Goal: Task Accomplishment & Management: Use online tool/utility

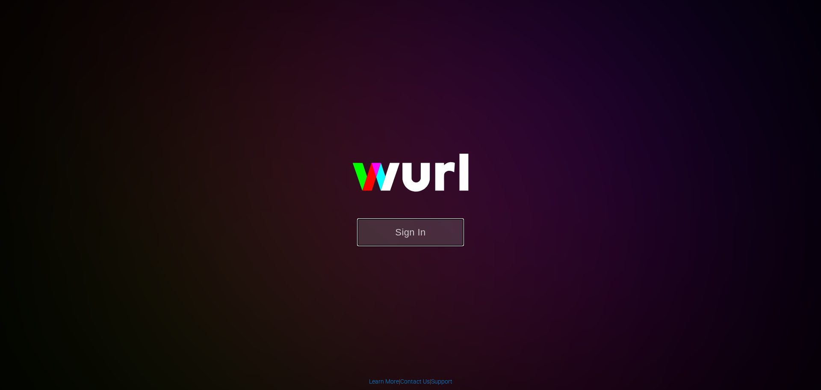
click at [433, 230] on button "Sign In" at bounding box center [410, 232] width 107 height 28
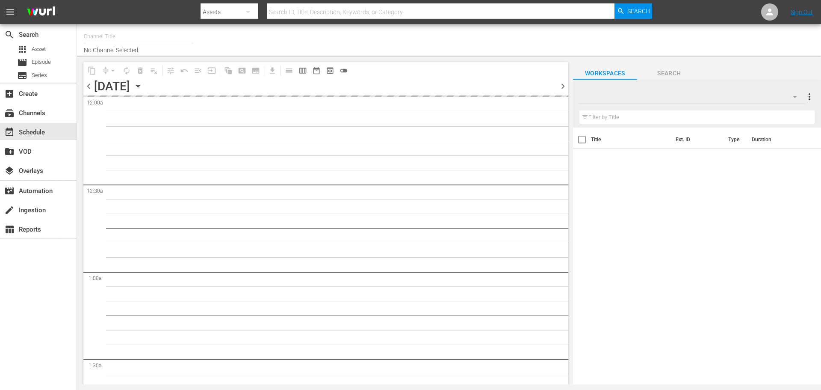
type input "Todo Cine (1333)"
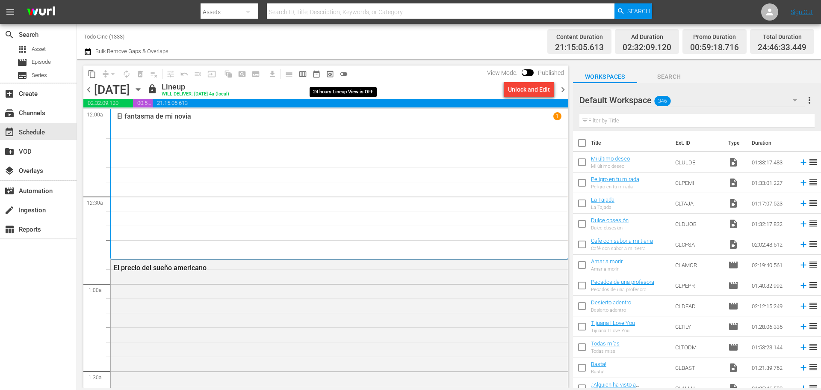
click at [346, 73] on span "toggle_off" at bounding box center [344, 74] width 9 height 9
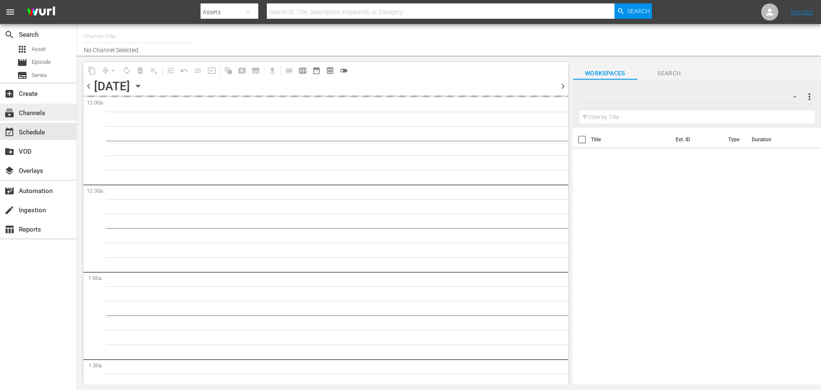
type input "Todo Cine (1333)"
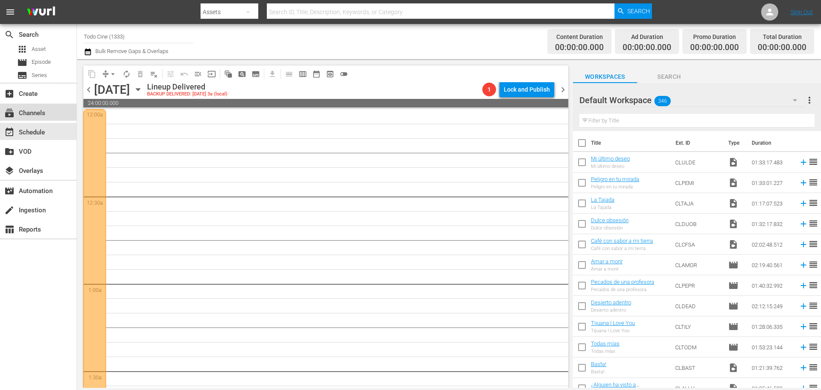
click at [18, 111] on div "subscriptions Channels" at bounding box center [24, 112] width 48 height 8
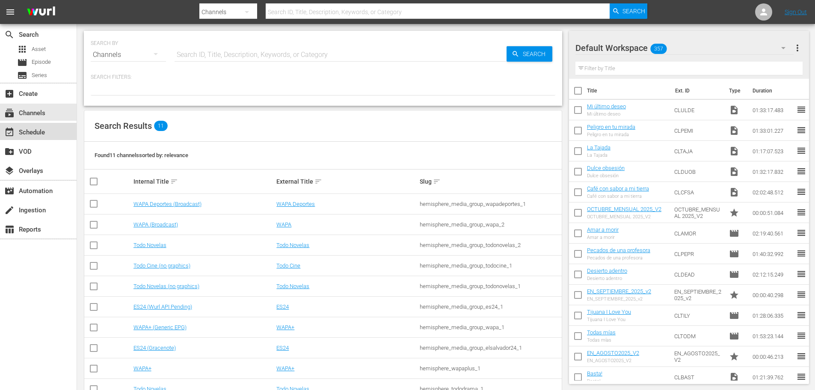
click at [41, 131] on div "event_available Schedule" at bounding box center [24, 131] width 48 height 8
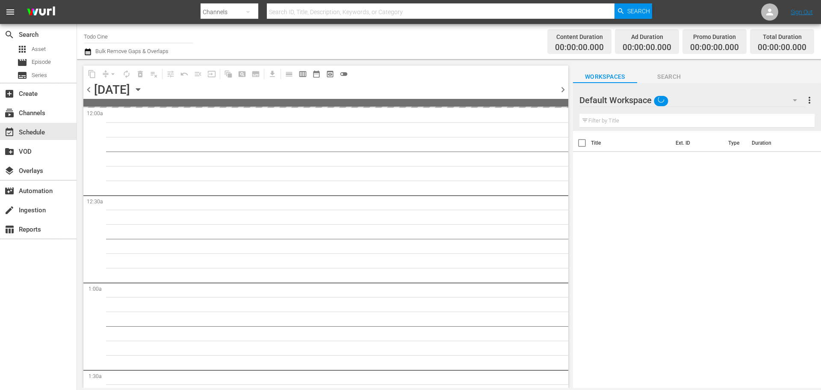
click at [107, 35] on input "Todo Cine" at bounding box center [139, 36] width 110 height 21
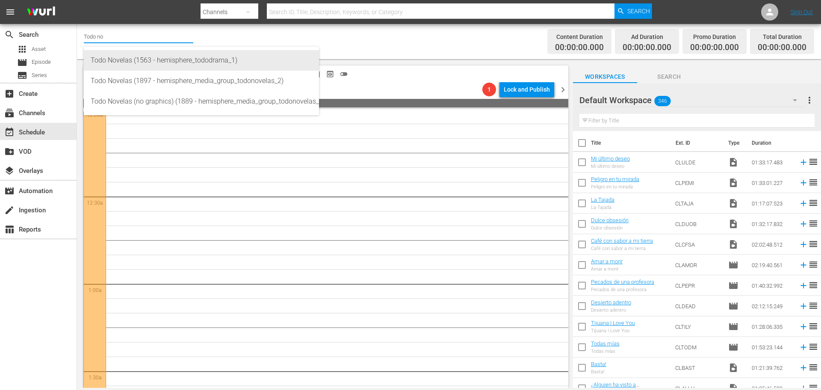
click at [175, 60] on div "Todo Novelas (1563 - hemisphere_tododrama_1)" at bounding box center [202, 60] width 222 height 21
type input "Todo Novelas (1563 - hemisphere_tododrama_1)"
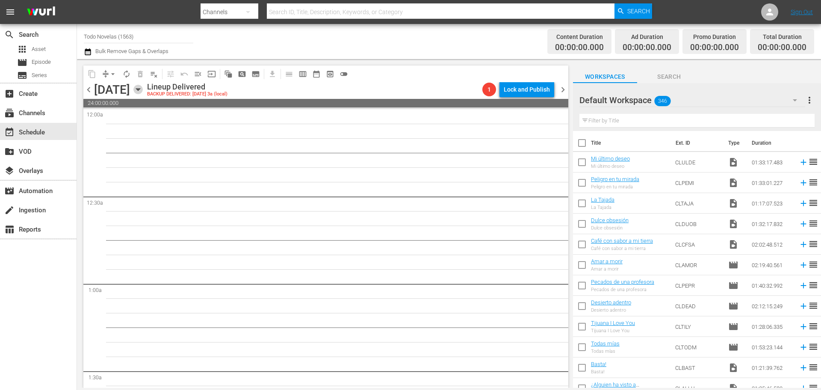
click at [140, 89] on icon "button" at bounding box center [138, 90] width 4 height 2
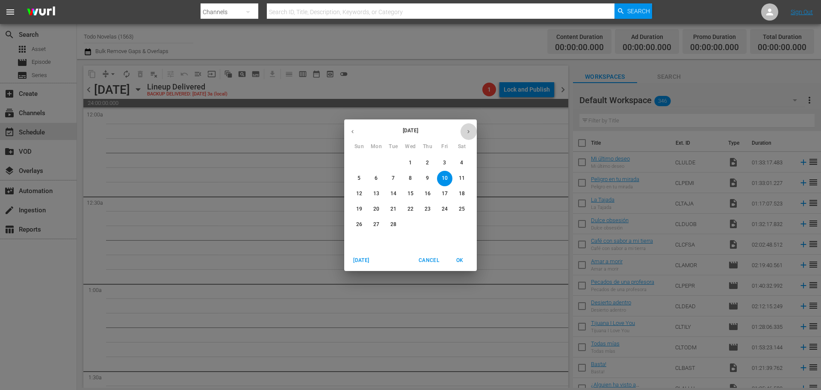
click at [466, 132] on icon "button" at bounding box center [468, 131] width 6 height 6
click at [408, 131] on p "[DATE]" at bounding box center [410, 131] width 99 height 8
click at [410, 132] on p "[DATE]" at bounding box center [410, 131] width 99 height 8
click at [469, 133] on icon "button" at bounding box center [468, 131] width 6 height 6
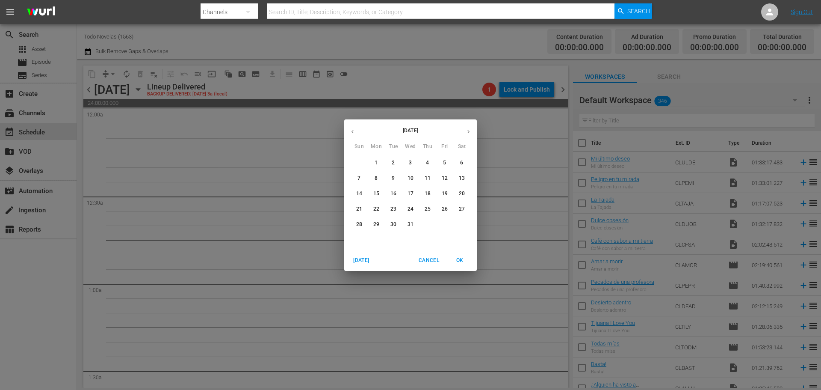
click at [469, 133] on icon "button" at bounding box center [468, 131] width 6 height 6
click at [361, 258] on span "[DATE]" at bounding box center [361, 260] width 21 height 9
click at [352, 132] on icon "button" at bounding box center [353, 131] width 2 height 3
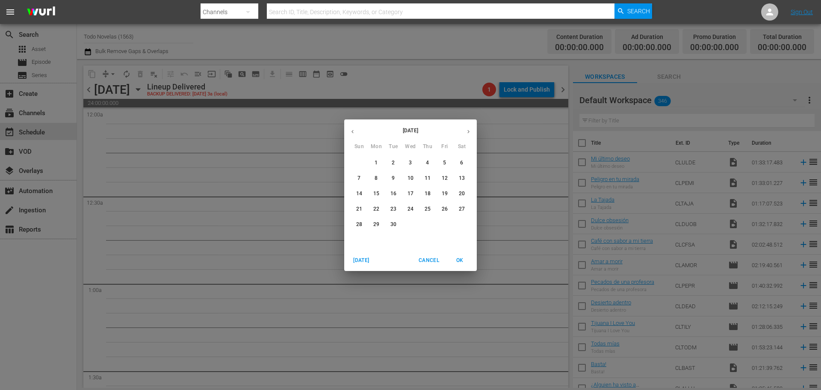
click at [352, 132] on icon "button" at bounding box center [353, 131] width 2 height 3
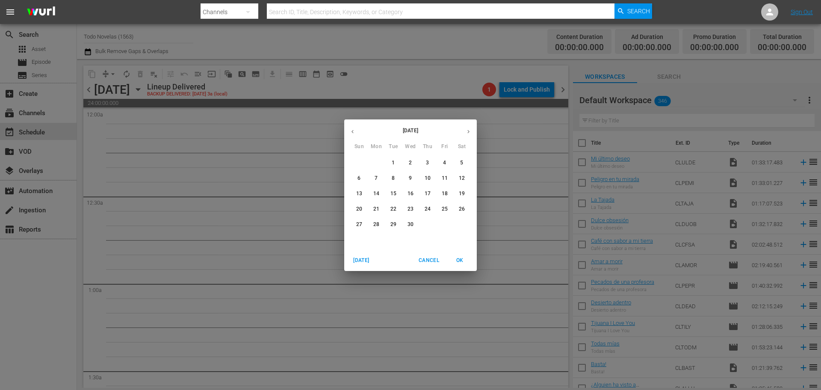
click at [352, 132] on icon "button" at bounding box center [353, 131] width 2 height 3
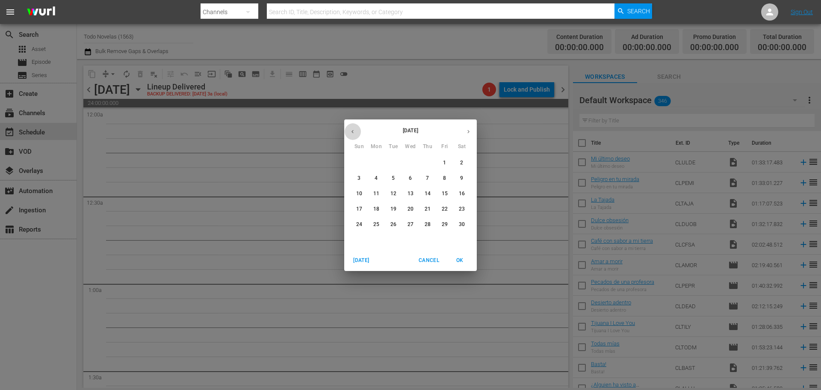
click at [352, 132] on icon "button" at bounding box center [353, 131] width 2 height 3
click at [427, 176] on p "10" at bounding box center [428, 178] width 6 height 7
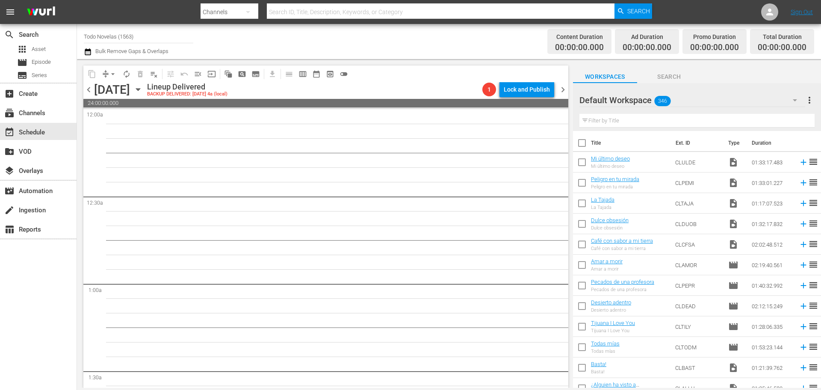
click at [145, 35] on input "Todo Novelas (1563)" at bounding box center [139, 36] width 110 height 21
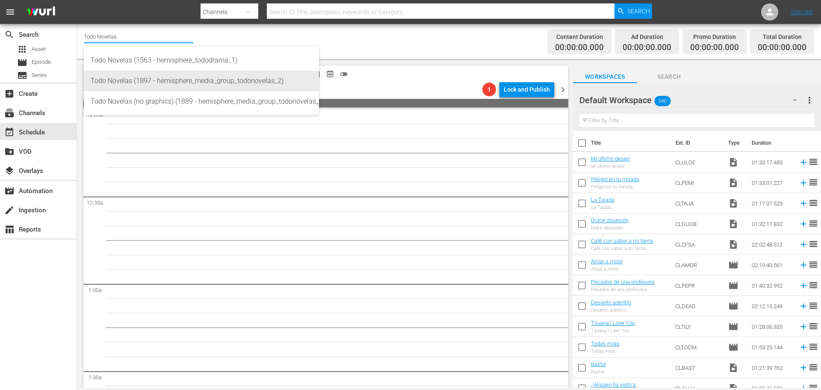
click at [121, 79] on div "Todo Novelas (1897 - hemisphere_media_group_todonovelas_2)" at bounding box center [202, 81] width 222 height 21
type input "Todo Novelas (1897 - hemisphere_media_group_todonovelas_2)"
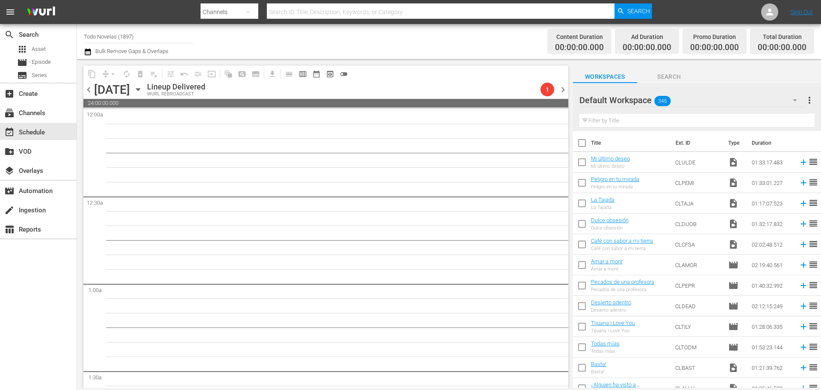
click at [143, 38] on input "Todo Novelas (1897)" at bounding box center [139, 36] width 110 height 21
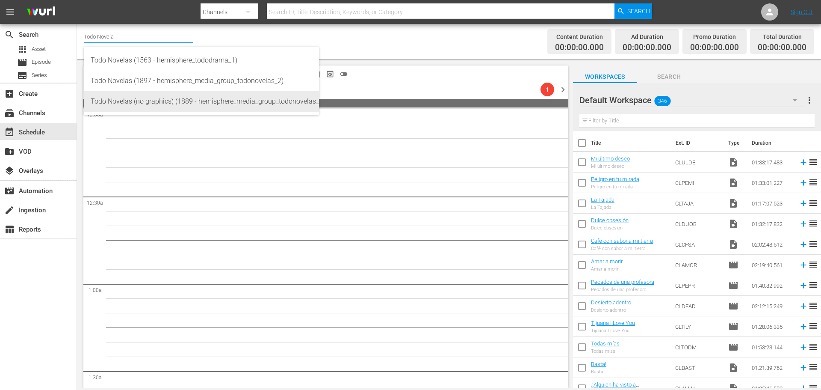
click at [129, 105] on div "Todo Novelas (no graphics) (1889 - hemisphere_media_group_todonovelas_1)" at bounding box center [202, 101] width 222 height 21
type input "Todo Novelas (no graphics) (1889 - hemisphere_media_group_todonovelas_1)"
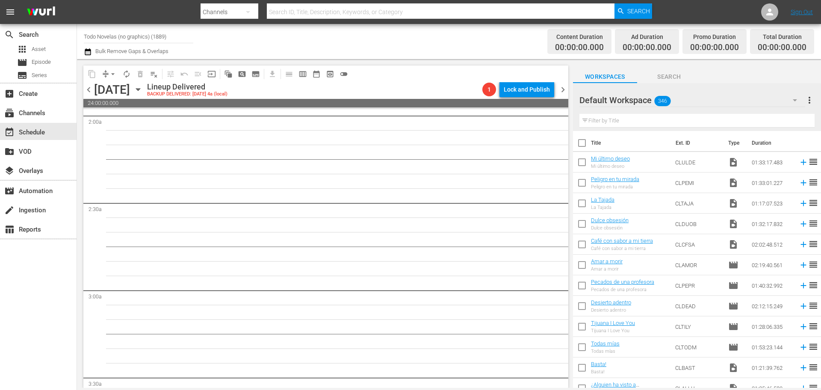
scroll to position [342, 0]
click at [172, 37] on input "Todo Novelas (no graphics) (1889)" at bounding box center [139, 36] width 110 height 21
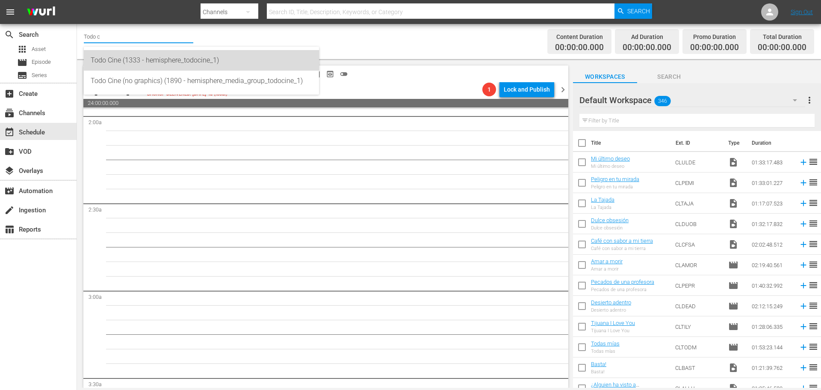
click at [139, 59] on div "Todo Cine (1333 - hemisphere_todocine_1)" at bounding box center [202, 60] width 222 height 21
type input "Todo Cine (1333 - hemisphere_todocine_1)"
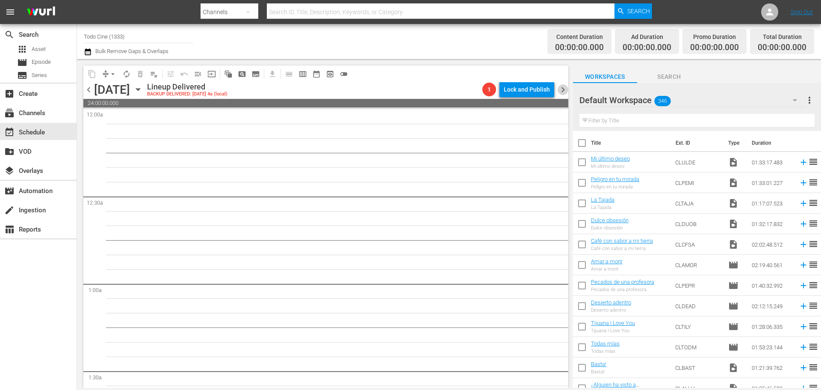
click at [563, 92] on span "chevron_right" at bounding box center [563, 89] width 11 height 11
click at [561, 90] on span "chevron_right" at bounding box center [563, 89] width 11 height 11
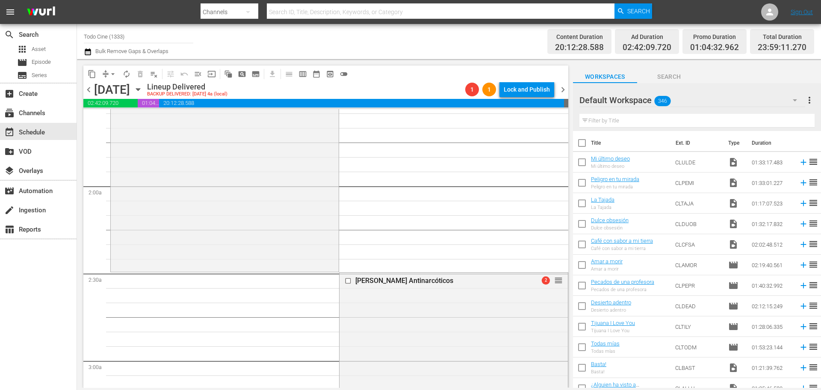
scroll to position [257, 0]
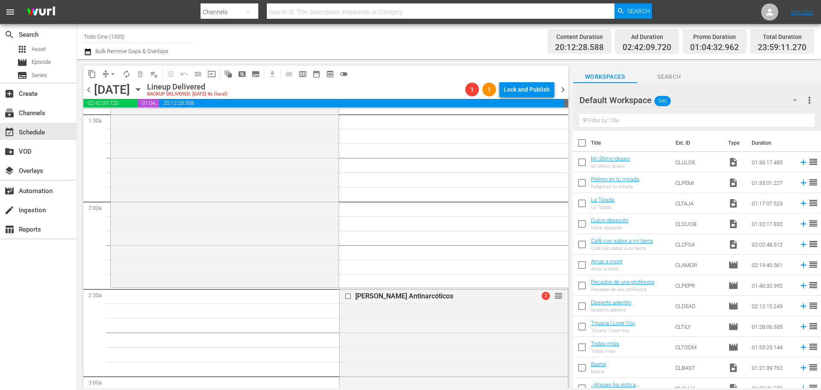
click at [563, 89] on span "chevron_right" at bounding box center [563, 89] width 11 height 11
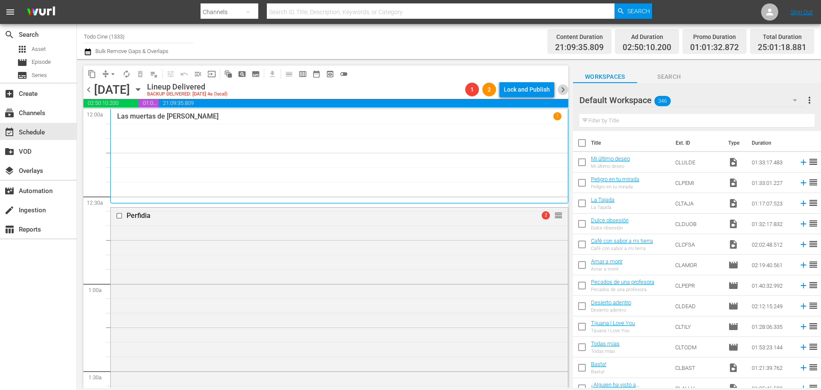
click at [563, 92] on span "chevron_right" at bounding box center [563, 89] width 11 height 11
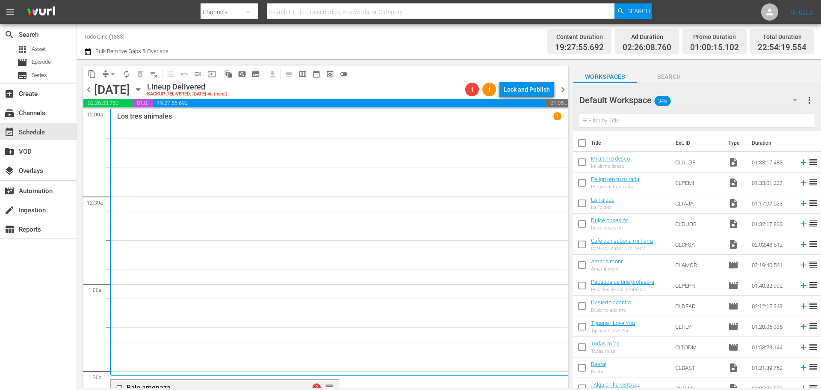
drag, startPoint x: 562, startPoint y: 85, endPoint x: 541, endPoint y: 89, distance: 21.8
click at [562, 85] on span "chevron_right" at bounding box center [563, 89] width 11 height 11
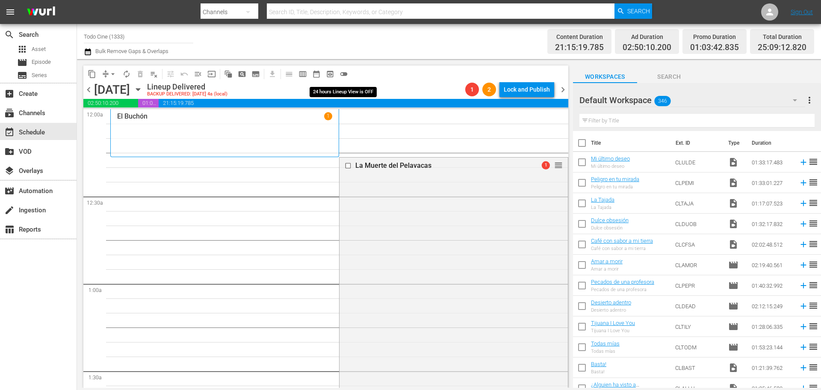
click at [344, 73] on span "toggle_off" at bounding box center [344, 74] width 9 height 9
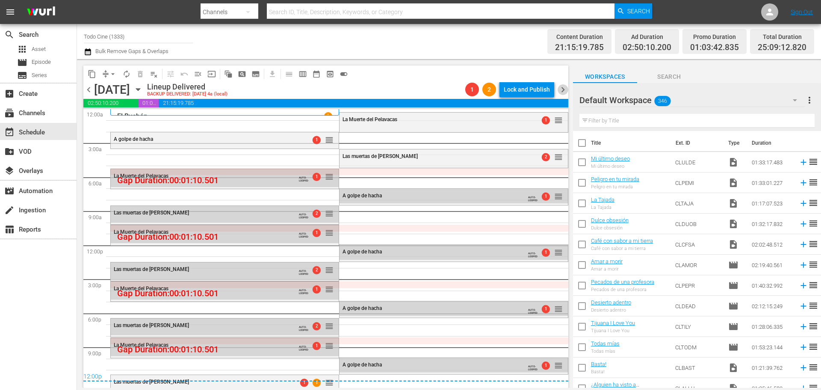
click at [562, 88] on span "chevron_right" at bounding box center [563, 89] width 11 height 11
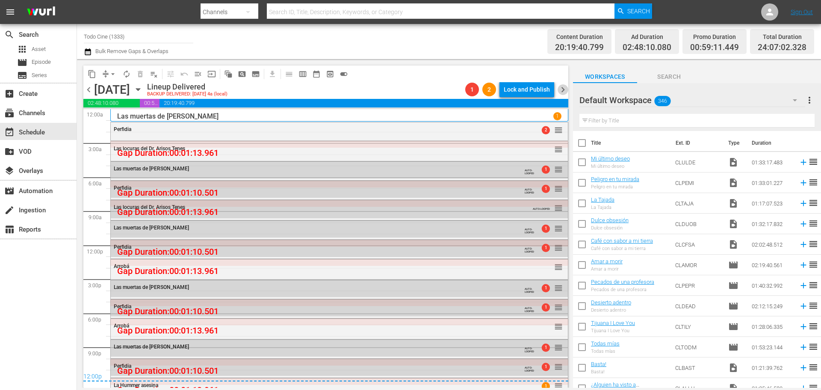
click at [562, 89] on span "chevron_right" at bounding box center [563, 89] width 11 height 11
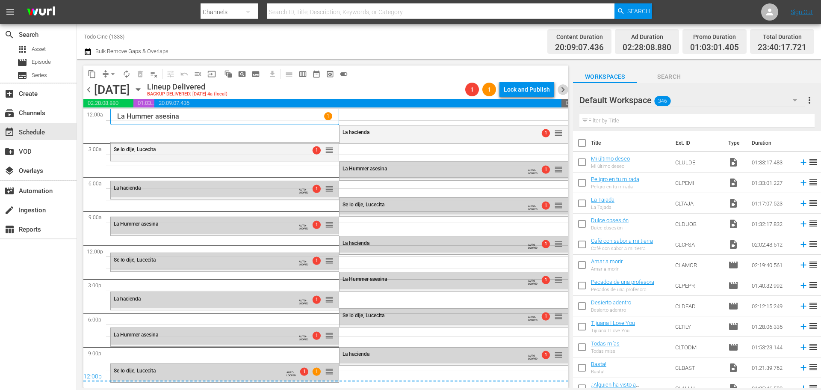
click at [562, 89] on span "chevron_right" at bounding box center [563, 89] width 11 height 11
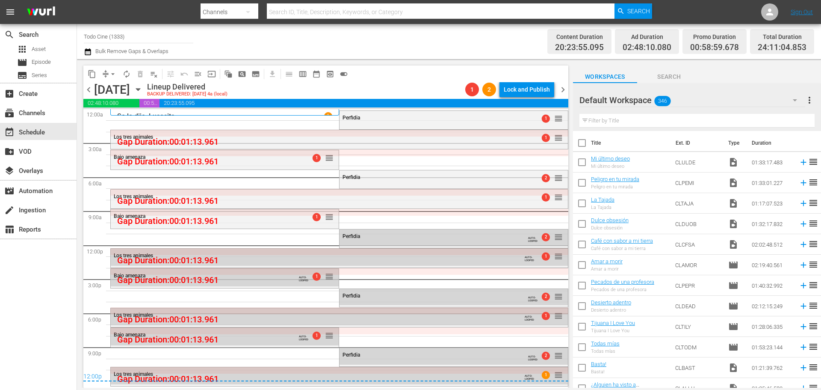
click at [562, 89] on span "chevron_right" at bounding box center [563, 89] width 11 height 11
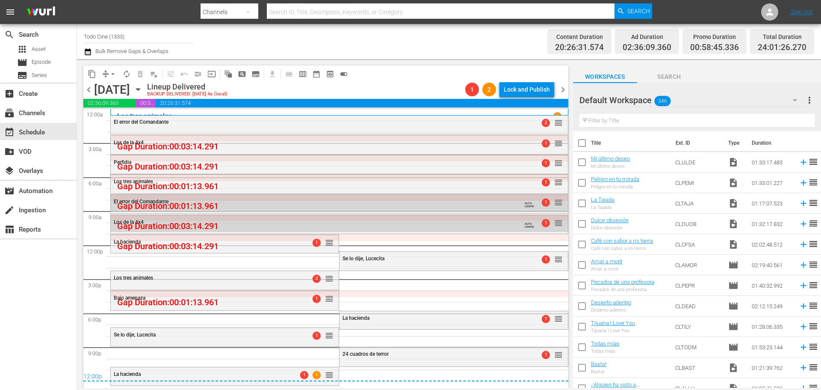
click at [560, 89] on span "chevron_right" at bounding box center [563, 89] width 11 height 11
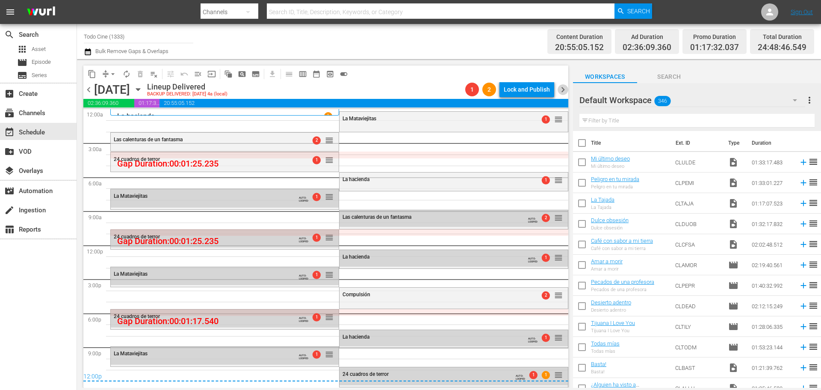
click at [565, 90] on span "chevron_right" at bounding box center [563, 89] width 11 height 11
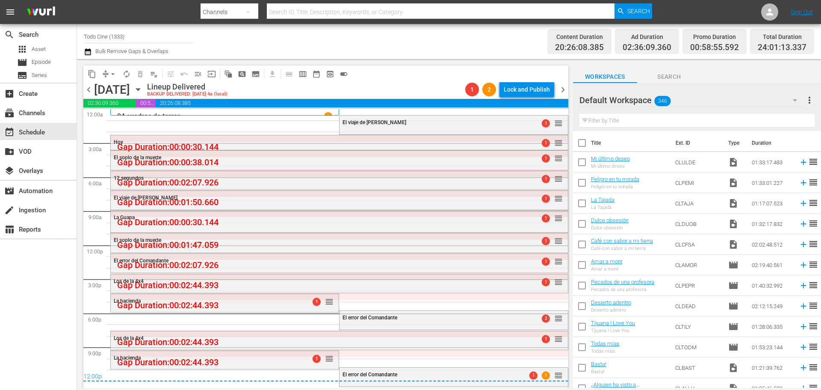
click at [563, 89] on span "chevron_right" at bounding box center [563, 89] width 11 height 11
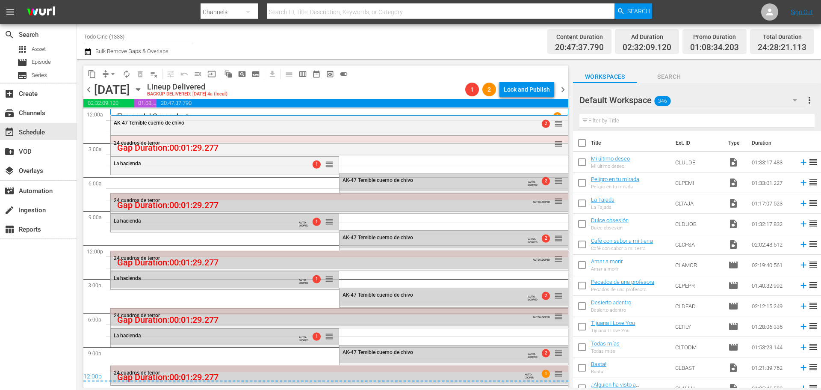
click at [563, 86] on span "chevron_right" at bounding box center [563, 89] width 11 height 11
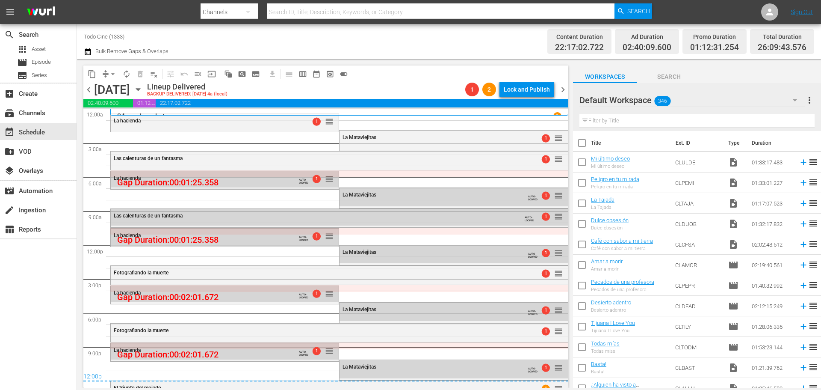
click at [140, 89] on icon "button" at bounding box center [138, 90] width 4 height 2
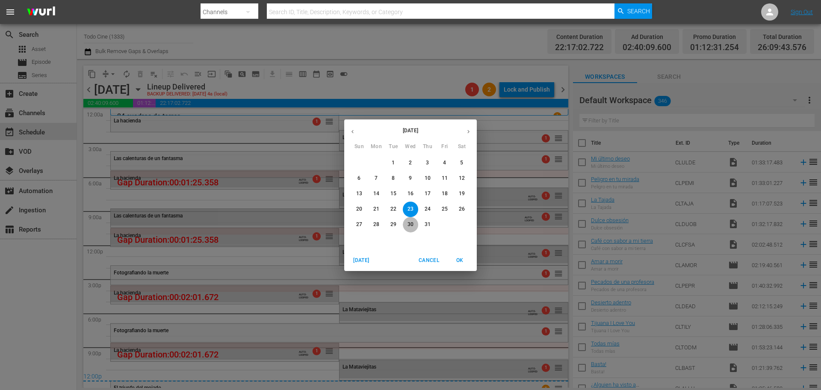
click at [412, 225] on p "30" at bounding box center [411, 224] width 6 height 7
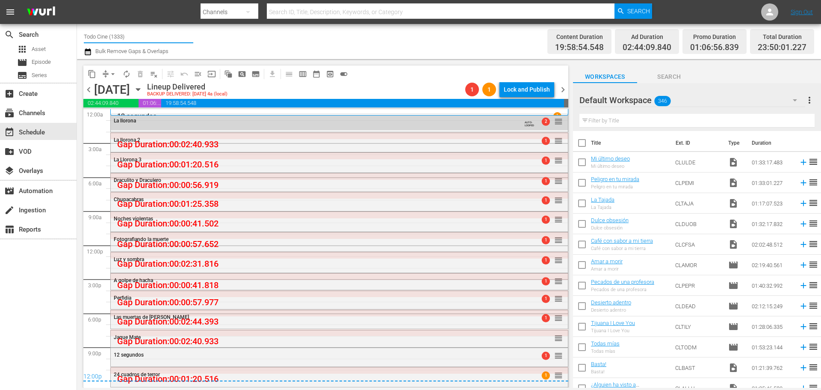
click at [126, 35] on input "Todo Cine (1333)" at bounding box center [139, 36] width 110 height 21
drag, startPoint x: 126, startPoint y: 35, endPoint x: 98, endPoint y: 33, distance: 27.9
click at [98, 33] on input "Todo Cine (1333)" at bounding box center [139, 36] width 110 height 21
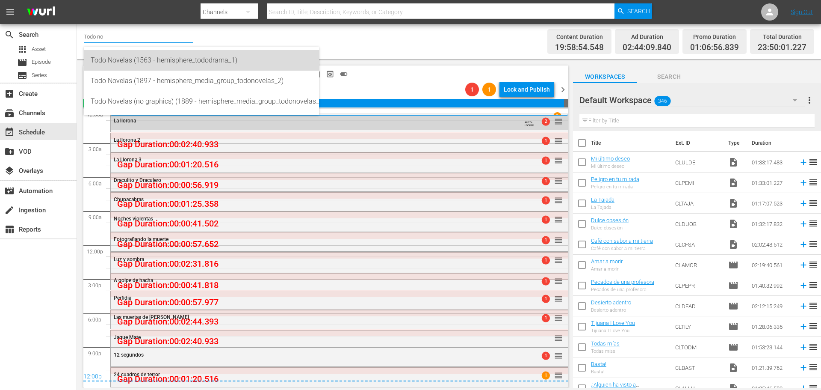
click at [106, 59] on div "Todo Novelas (1563 - hemisphere_tododrama_1)" at bounding box center [202, 60] width 222 height 21
type input "Todo Novelas (1563 - hemisphere_tododrama_1)"
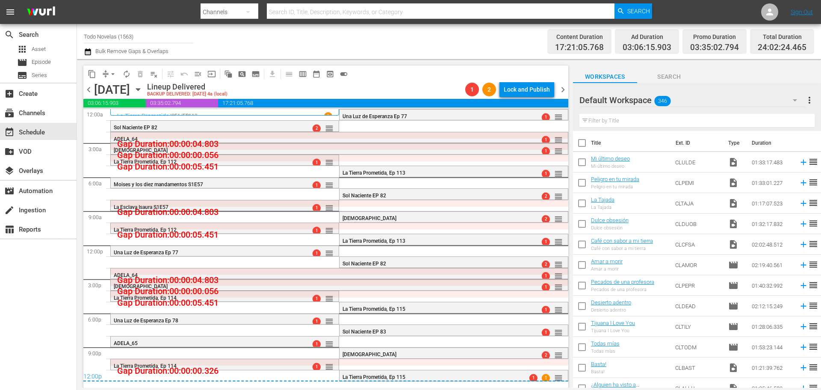
click at [92, 90] on span "chevron_left" at bounding box center [88, 89] width 11 height 11
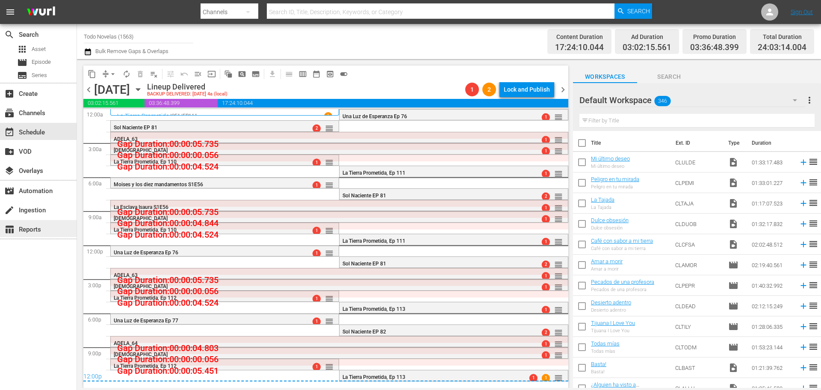
click at [44, 230] on div "table_chart Reports" at bounding box center [38, 228] width 77 height 17
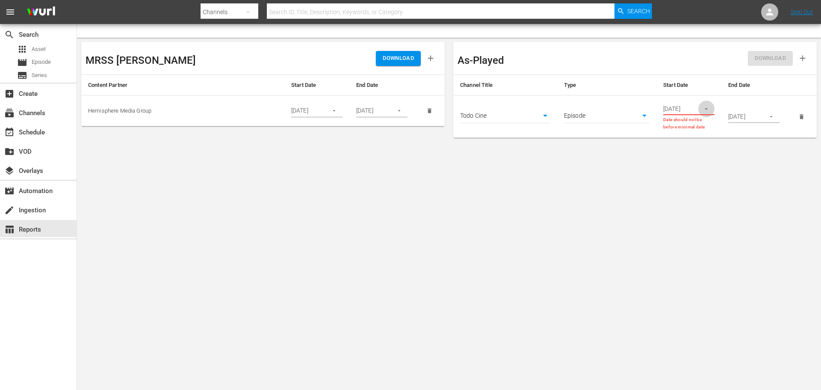
click at [708, 108] on icon "button" at bounding box center [706, 109] width 6 height 6
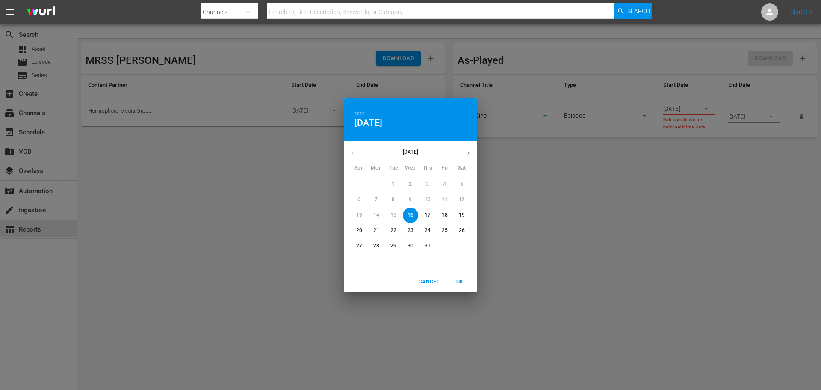
click at [412, 152] on p "[DATE]" at bounding box center [410, 152] width 99 height 8
click at [433, 278] on span "Cancel" at bounding box center [429, 281] width 21 height 9
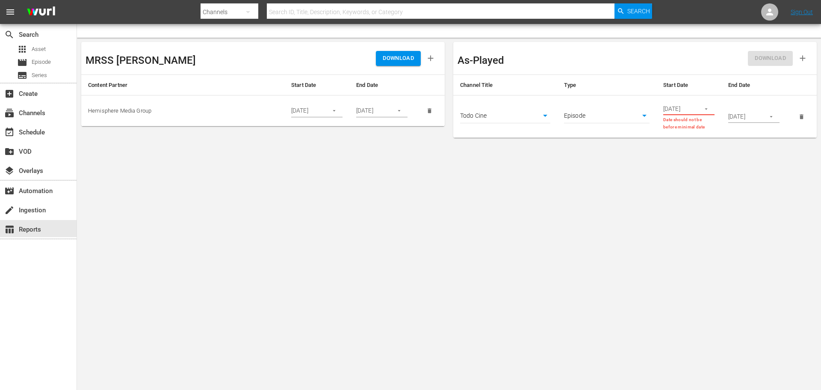
click at [705, 110] on icon "button" at bounding box center [706, 109] width 6 height 6
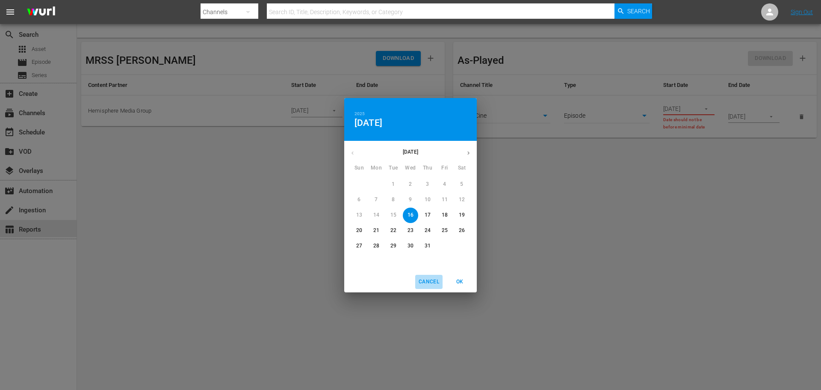
click at [424, 275] on button "Cancel" at bounding box center [428, 282] width 27 height 14
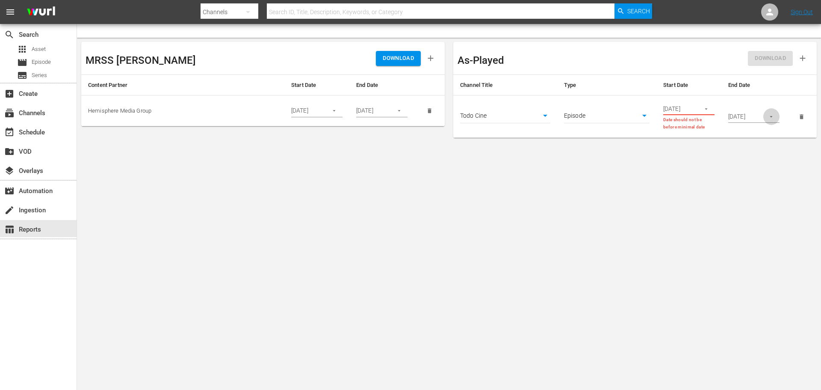
click at [773, 115] on icon "button" at bounding box center [771, 116] width 6 height 6
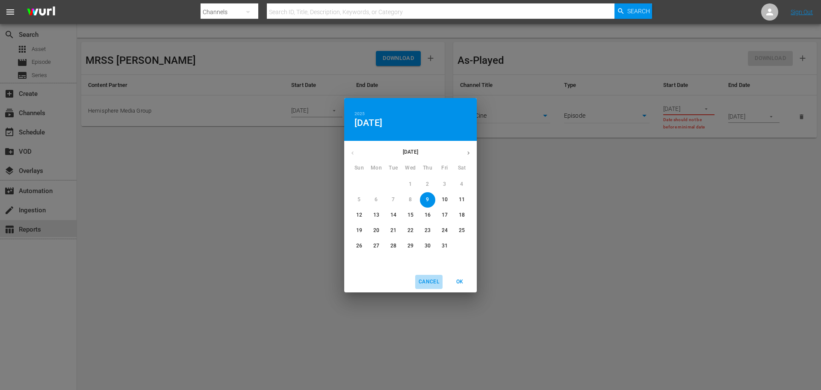
click at [431, 277] on span "Cancel" at bounding box center [429, 281] width 21 height 9
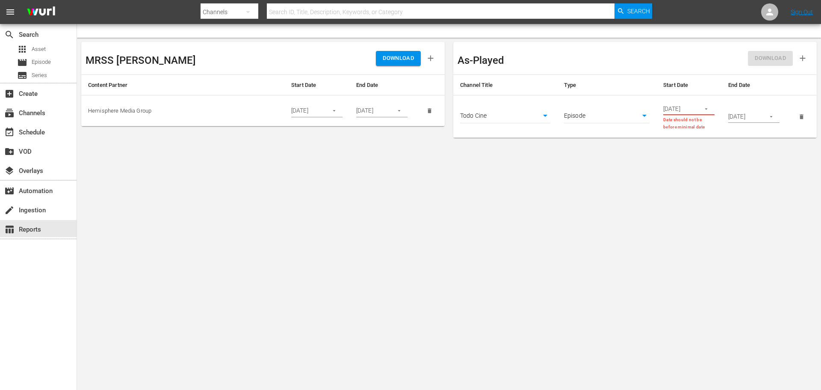
click at [707, 107] on icon "button" at bounding box center [706, 109] width 6 height 6
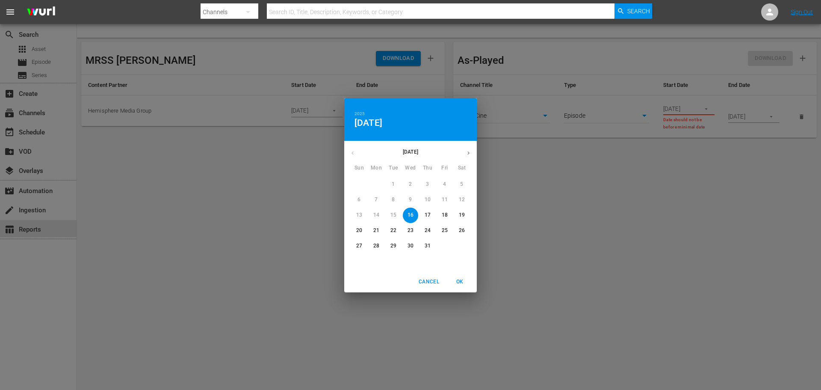
click at [354, 152] on div "[DATE]" at bounding box center [410, 153] width 133 height 17
click at [354, 153] on div "[DATE]" at bounding box center [410, 153] width 133 height 17
click at [411, 151] on p "[DATE]" at bounding box center [410, 152] width 99 height 8
click at [411, 152] on p "[DATE]" at bounding box center [410, 152] width 99 height 8
click at [382, 121] on h4 "[DATE]" at bounding box center [369, 122] width 28 height 11
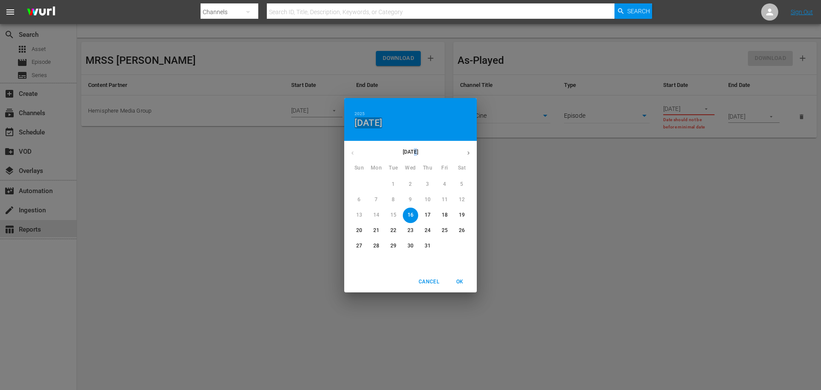
drag, startPoint x: 385, startPoint y: 121, endPoint x: 391, endPoint y: 120, distance: 6.2
click at [382, 120] on h4 "[DATE]" at bounding box center [369, 122] width 28 height 11
click at [410, 153] on p "[DATE]" at bounding box center [410, 152] width 99 height 8
click at [382, 119] on h4 "[DATE]" at bounding box center [369, 122] width 28 height 11
click at [379, 121] on h4 "[DATE]" at bounding box center [369, 122] width 28 height 11
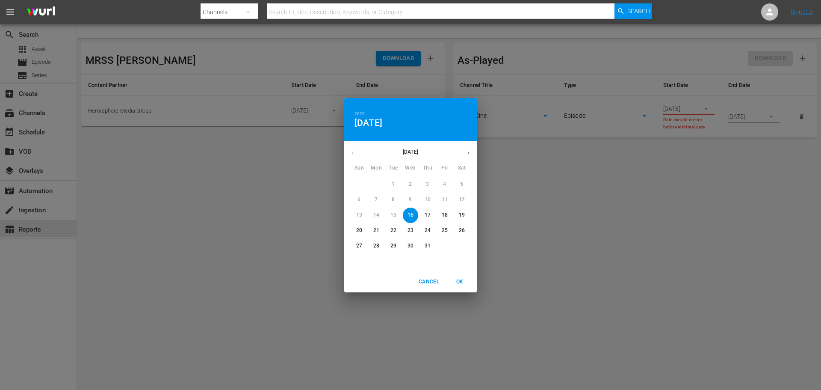
click at [416, 149] on p "[DATE]" at bounding box center [410, 152] width 99 height 8
click at [382, 122] on h4 "[DATE]" at bounding box center [369, 122] width 28 height 11
click at [420, 275] on button "Cancel" at bounding box center [428, 282] width 27 height 14
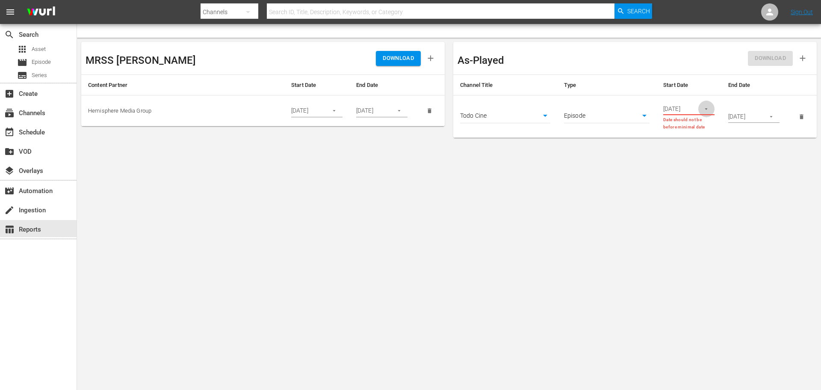
click at [705, 109] on icon "button" at bounding box center [706, 109] width 6 height 6
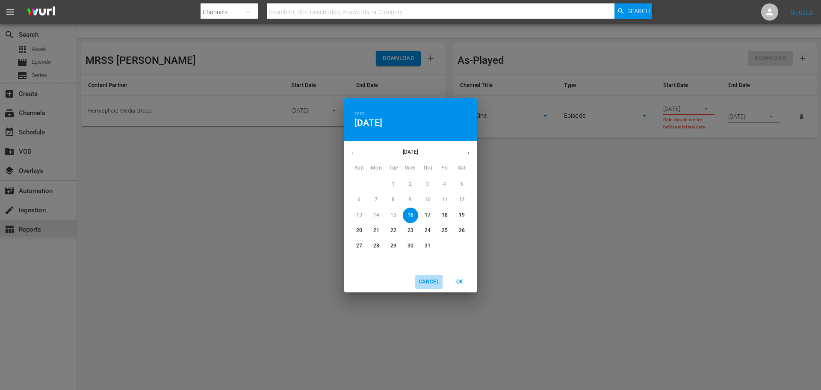
click at [421, 275] on button "Cancel" at bounding box center [428, 282] width 27 height 14
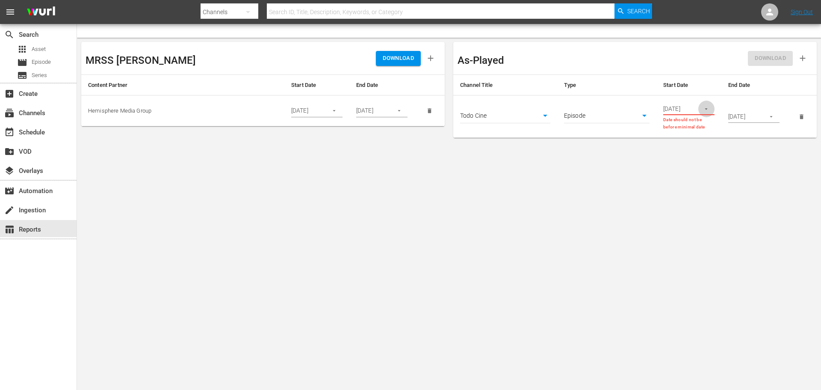
click at [707, 109] on icon "button" at bounding box center [706, 108] width 3 height 1
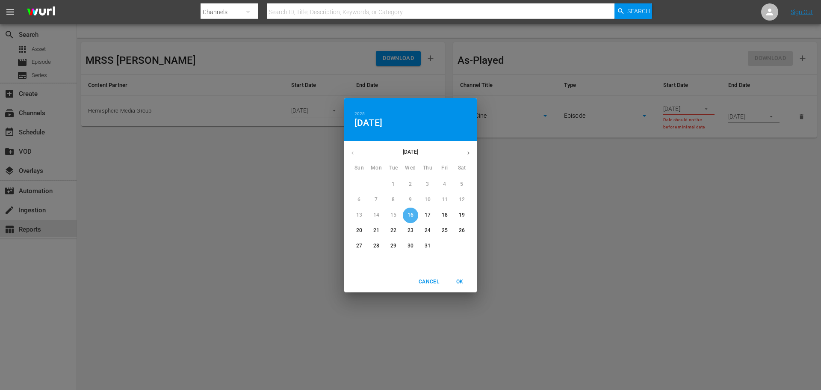
click at [410, 216] on p "16" at bounding box center [411, 214] width 6 height 7
click at [461, 281] on span "OK" at bounding box center [460, 281] width 21 height 9
type input "[DATE]"
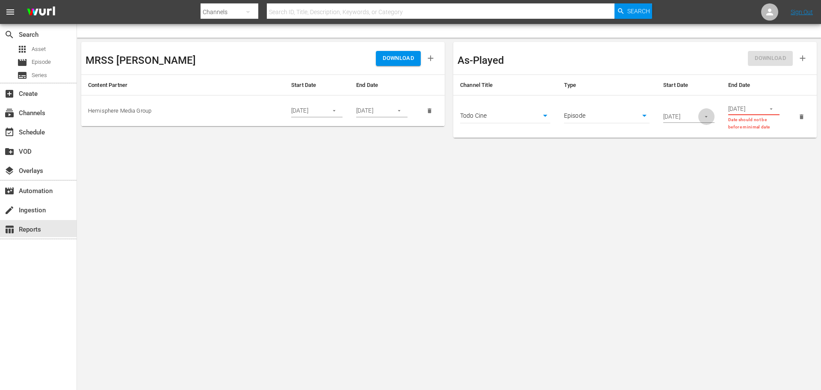
click at [706, 119] on icon "button" at bounding box center [706, 116] width 6 height 6
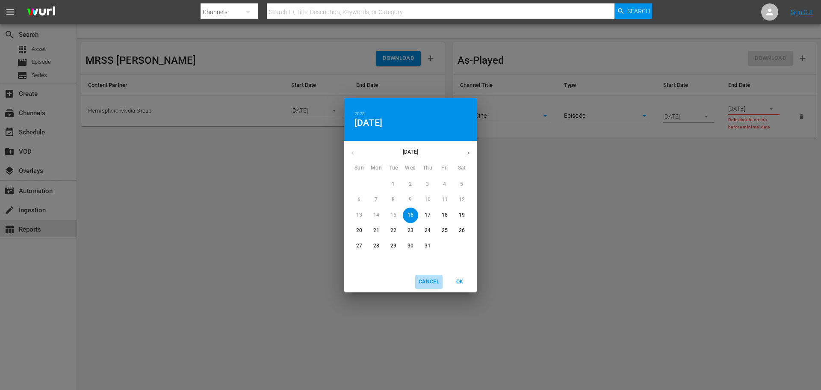
click at [428, 282] on span "Cancel" at bounding box center [429, 281] width 21 height 9
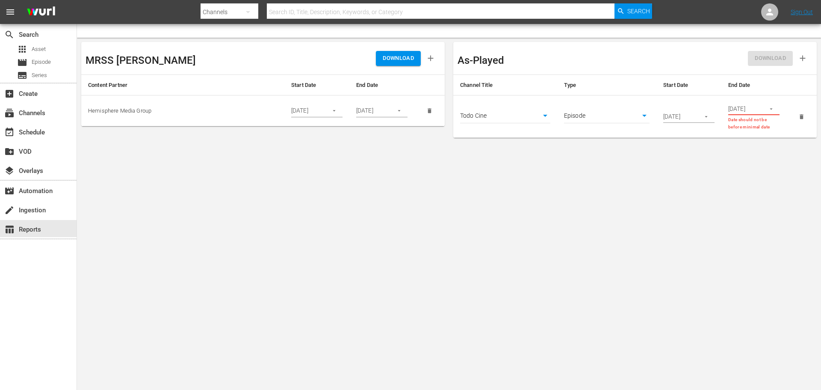
click at [770, 110] on icon "button" at bounding box center [771, 109] width 6 height 6
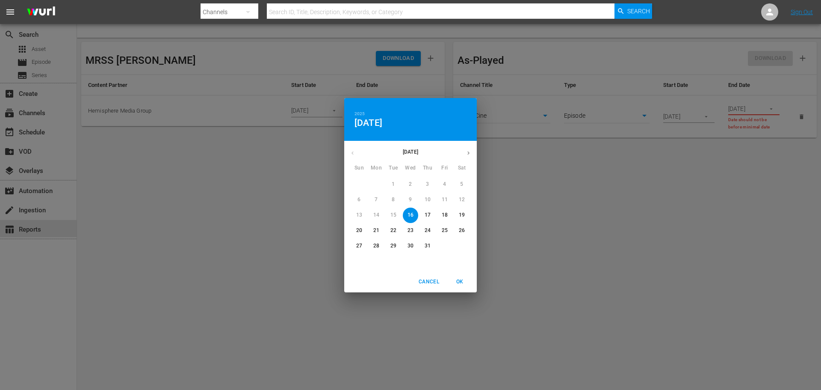
click at [426, 243] on p "31" at bounding box center [428, 245] width 6 height 7
click at [430, 281] on span "Cancel" at bounding box center [429, 281] width 21 height 9
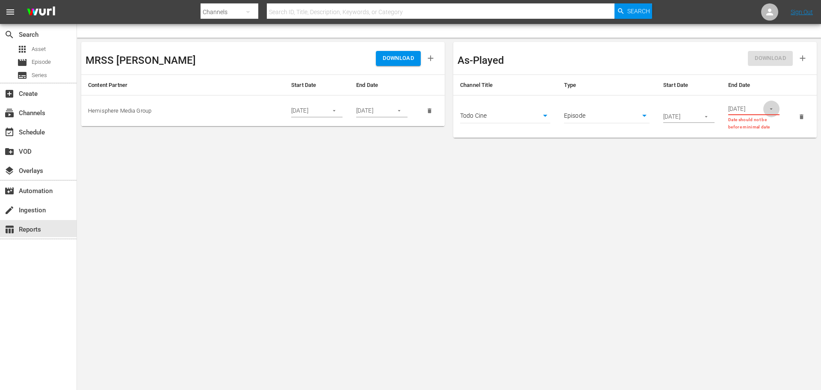
click at [771, 108] on icon "button" at bounding box center [771, 108] width 3 height 1
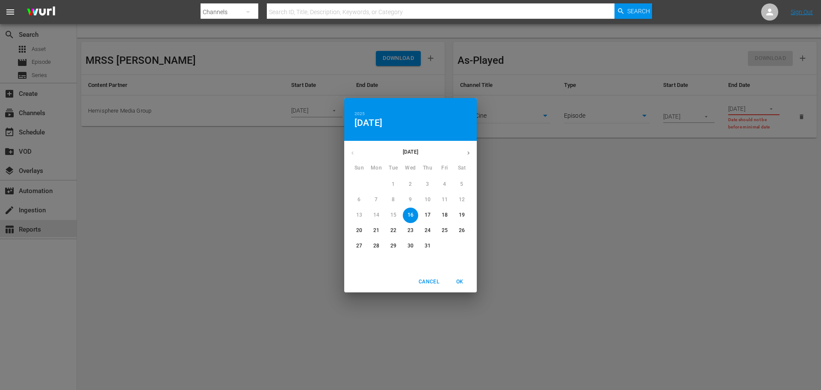
click at [429, 247] on p "31" at bounding box center [428, 245] width 6 height 7
click at [463, 279] on span "OK" at bounding box center [460, 281] width 21 height 9
type input "[DATE]"
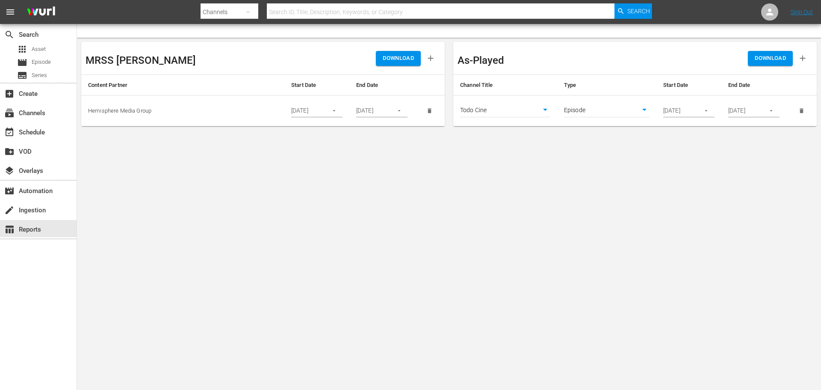
click at [708, 111] on icon "button" at bounding box center [706, 110] width 6 height 6
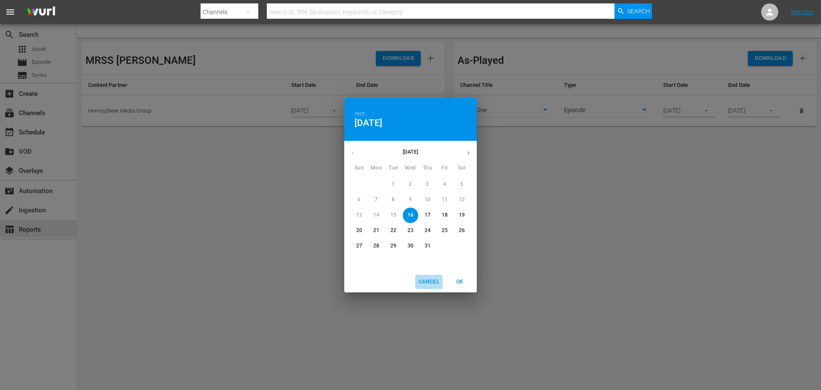
click at [430, 277] on span "Cancel" at bounding box center [429, 281] width 21 height 9
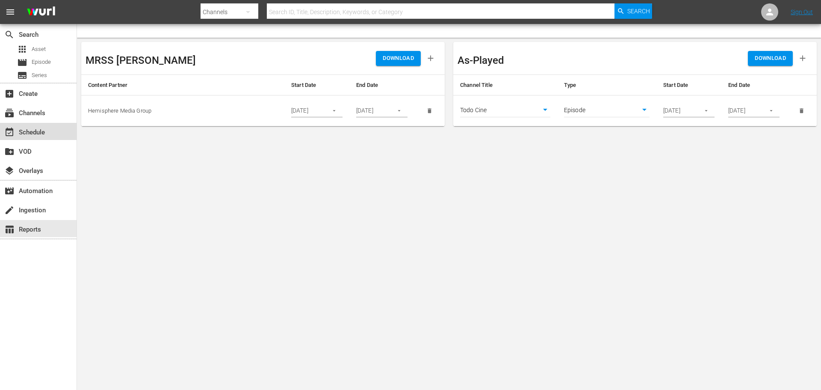
click at [28, 134] on div "event_available Schedule" at bounding box center [24, 131] width 48 height 8
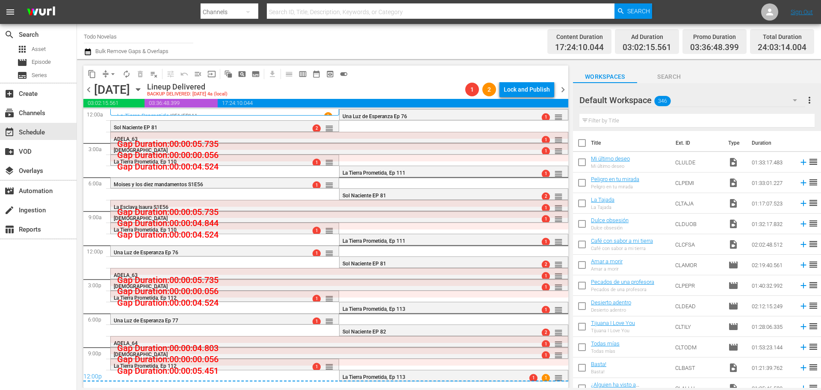
click at [88, 88] on span "chevron_left" at bounding box center [88, 89] width 11 height 11
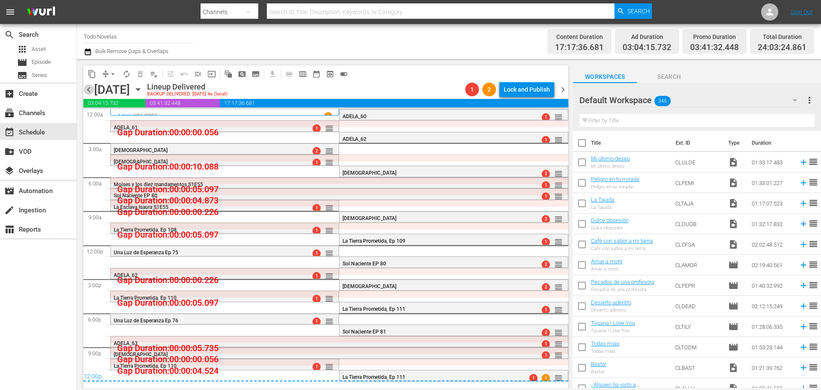
click at [89, 90] on span "chevron_left" at bounding box center [88, 89] width 11 height 11
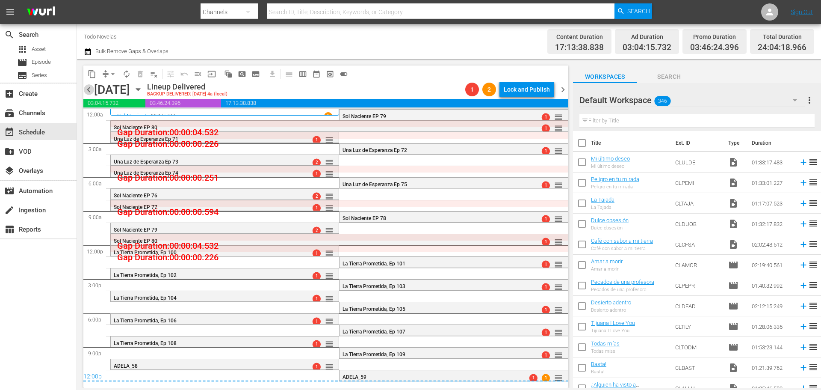
click at [89, 90] on span "chevron_left" at bounding box center [88, 89] width 11 height 11
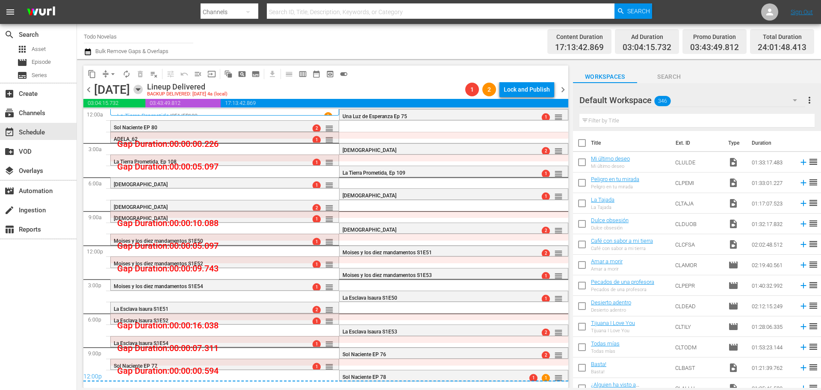
click at [140, 91] on icon "button" at bounding box center [138, 90] width 4 height 2
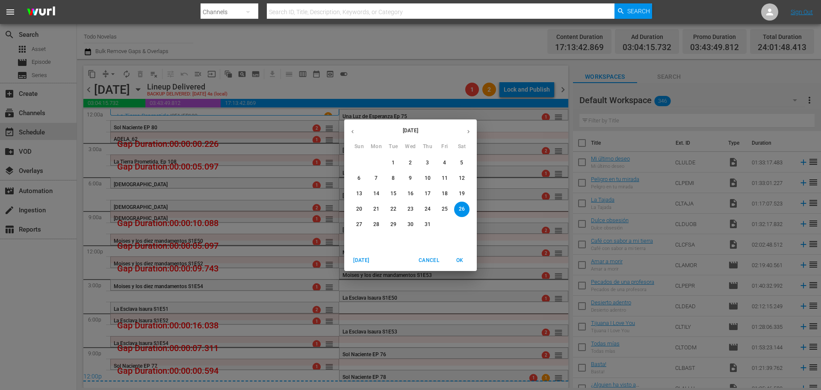
click at [462, 194] on p "19" at bounding box center [462, 193] width 6 height 7
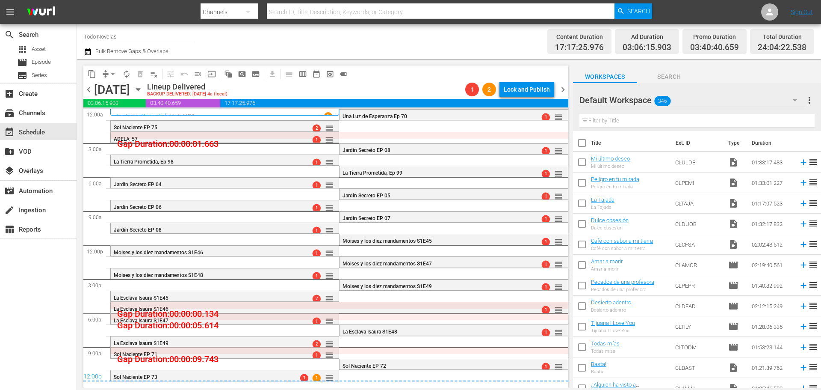
click at [89, 87] on span "chevron_left" at bounding box center [88, 89] width 11 height 11
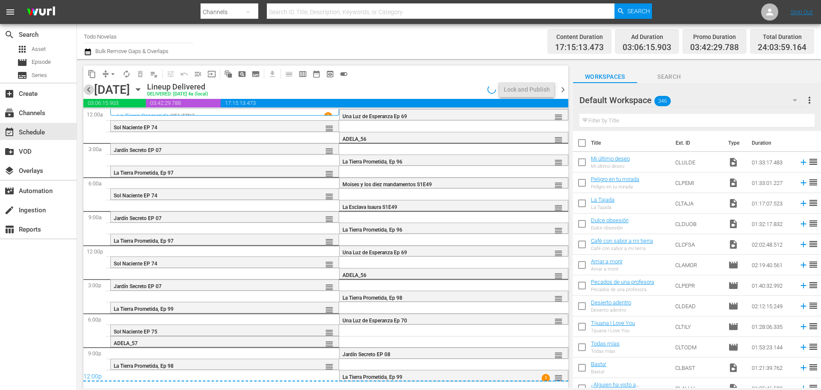
click at [91, 91] on span "chevron_left" at bounding box center [88, 89] width 11 height 11
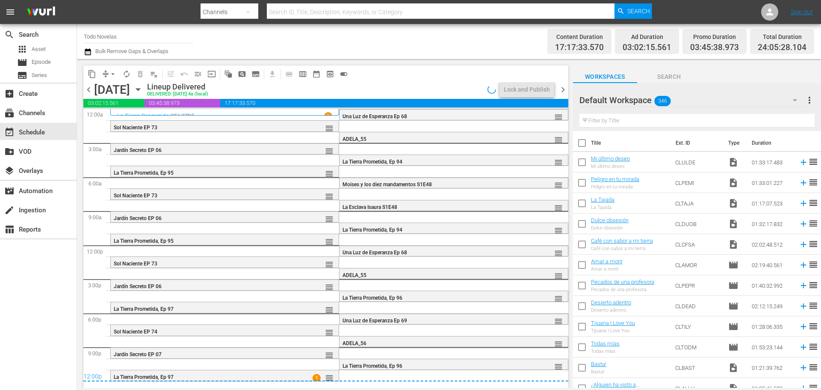
click at [87, 89] on span "chevron_left" at bounding box center [88, 89] width 11 height 11
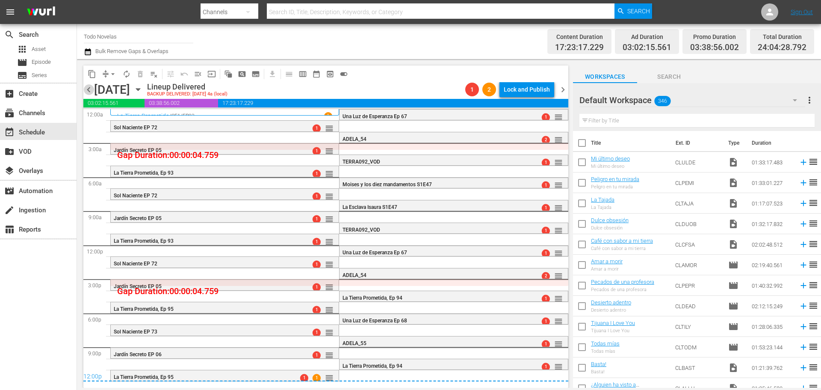
click at [87, 89] on span "chevron_left" at bounding box center [88, 89] width 11 height 11
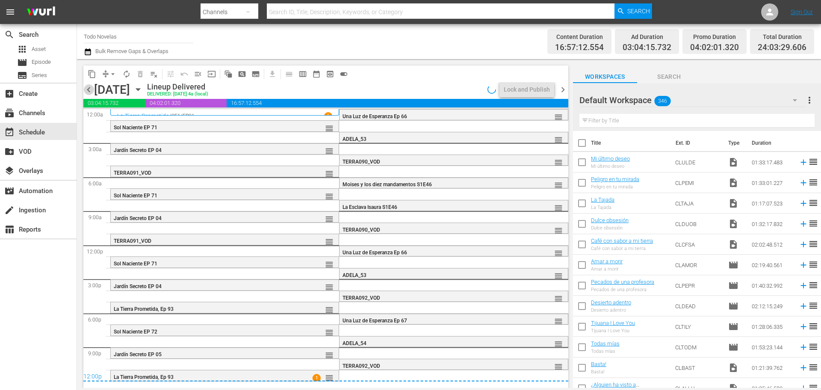
click at [88, 89] on span "chevron_left" at bounding box center [88, 89] width 11 height 11
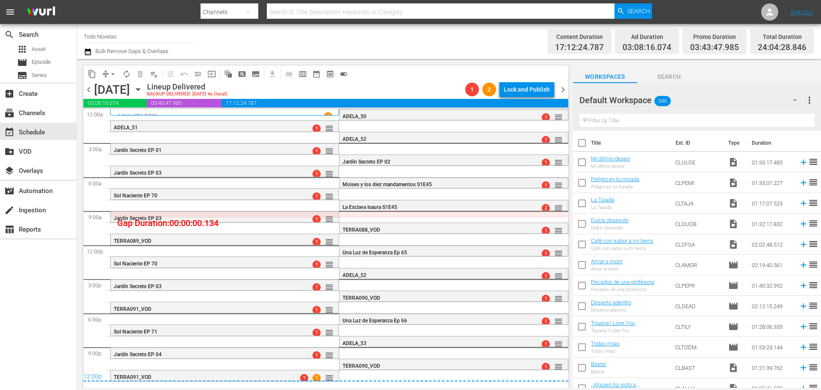
click at [88, 89] on span "chevron_left" at bounding box center [88, 89] width 11 height 11
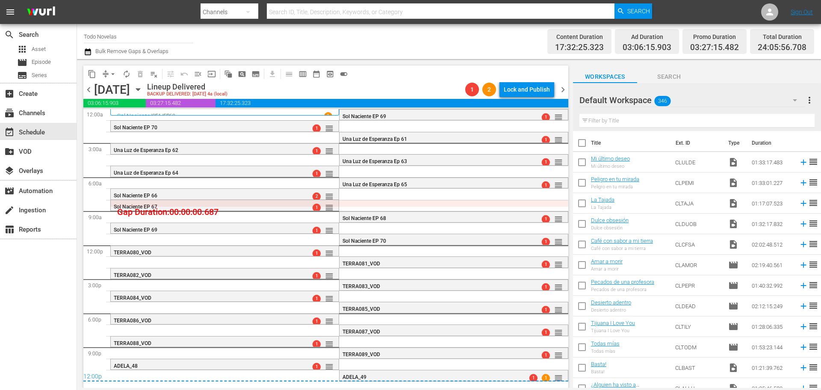
click at [88, 89] on span "chevron_left" at bounding box center [88, 89] width 11 height 11
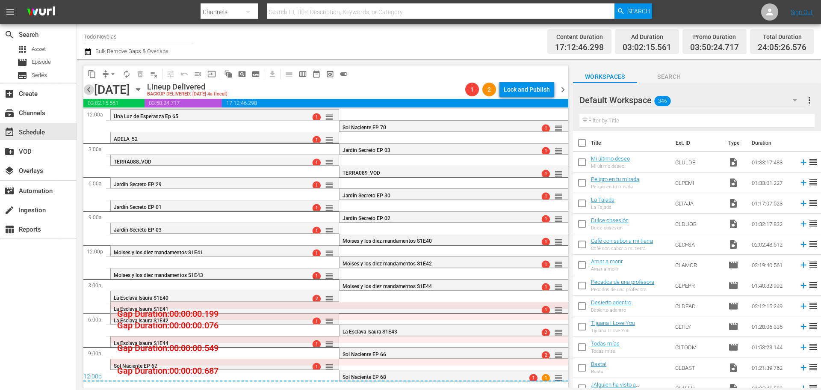
click at [89, 89] on span "chevron_left" at bounding box center [88, 89] width 11 height 11
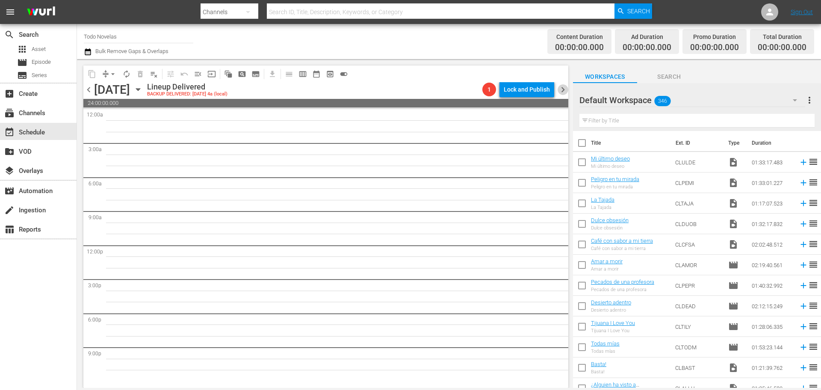
click at [563, 90] on span "chevron_right" at bounding box center [563, 89] width 11 height 11
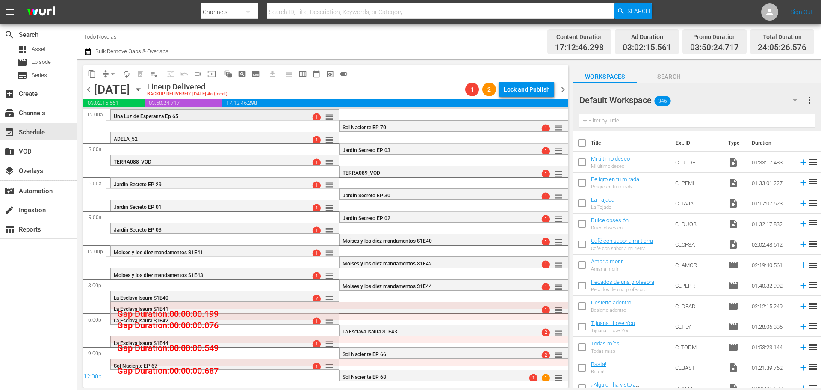
click at [250, 116] on div "Una Luz de Esperanza Ep 65" at bounding box center [204, 116] width 180 height 6
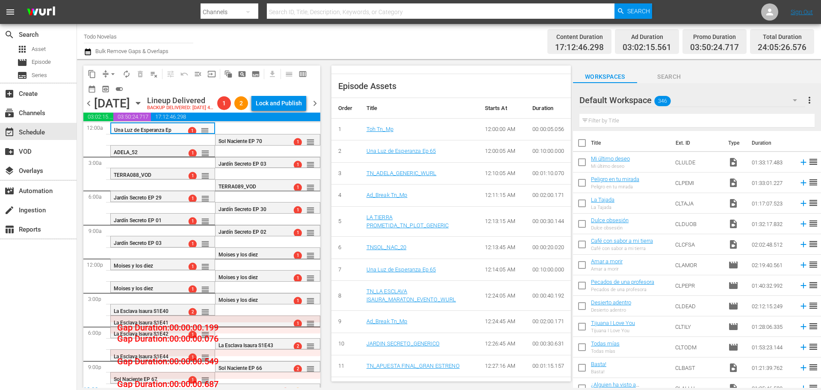
scroll to position [385, 0]
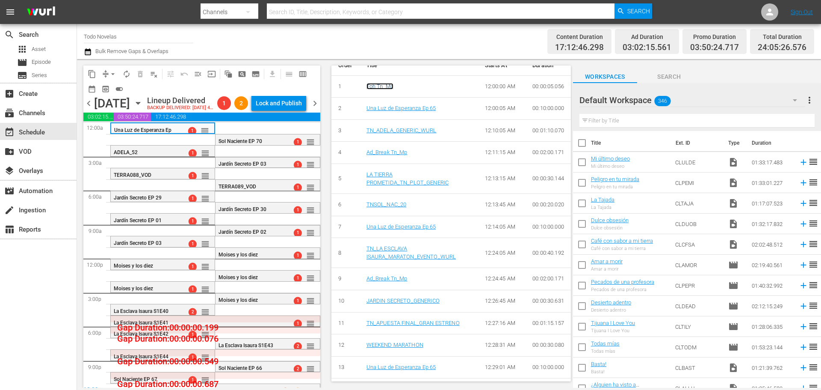
click at [378, 89] on link "Toh Tn_Mp" at bounding box center [380, 86] width 27 height 6
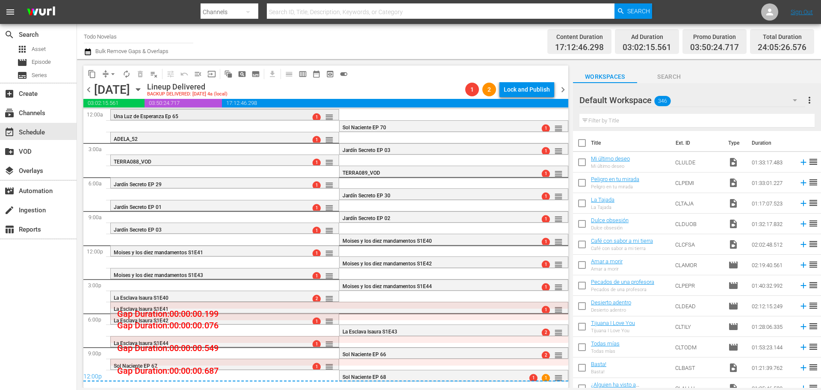
click at [204, 115] on div "Una Luz de Esperanza Ep 65" at bounding box center [204, 116] width 180 height 6
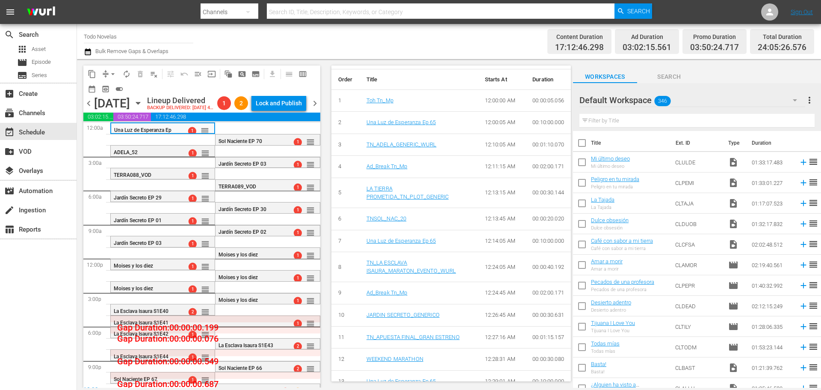
scroll to position [385, 0]
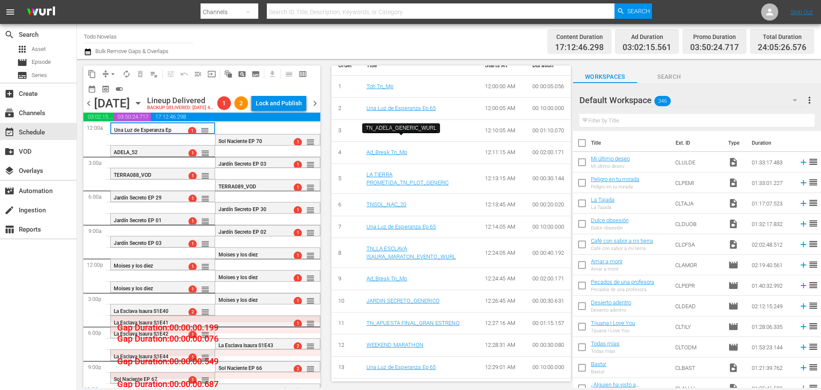
click at [401, 133] on link "TN_ADELA_GENERIC_WURL" at bounding box center [402, 130] width 70 height 6
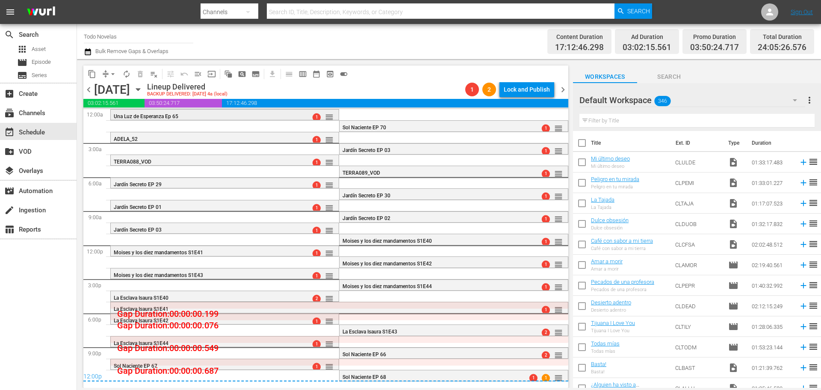
click at [233, 115] on div "Una Luz de Esperanza Ep 65" at bounding box center [204, 116] width 180 height 6
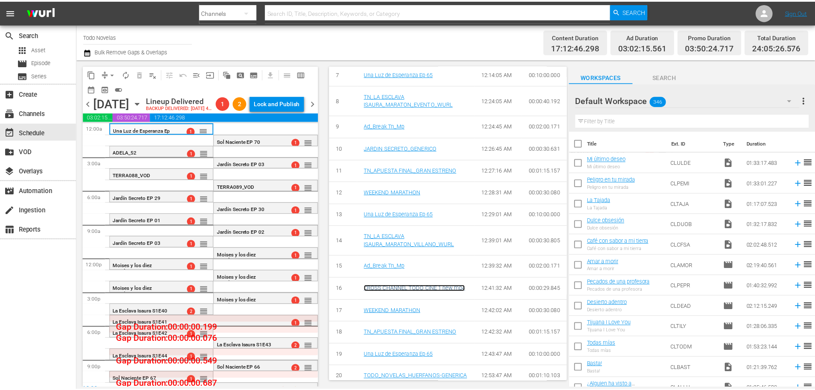
scroll to position [666, 0]
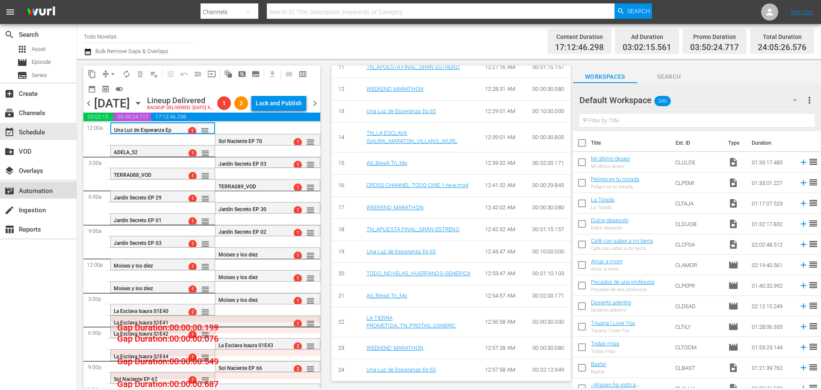
click at [36, 186] on div "movie_filter Automation" at bounding box center [24, 190] width 48 height 8
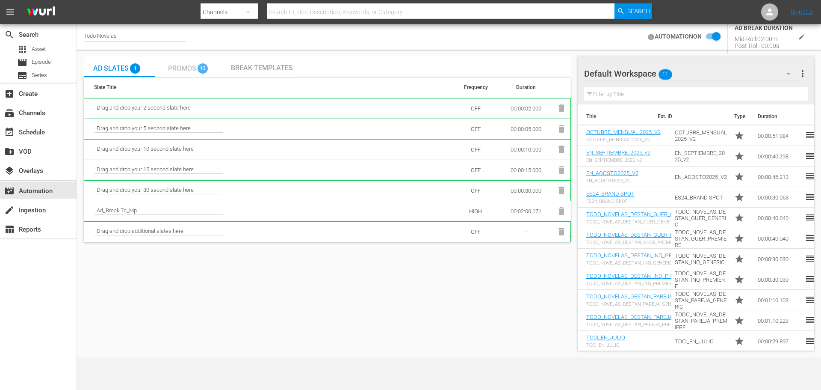
click at [184, 66] on span "Promos" at bounding box center [182, 68] width 28 height 8
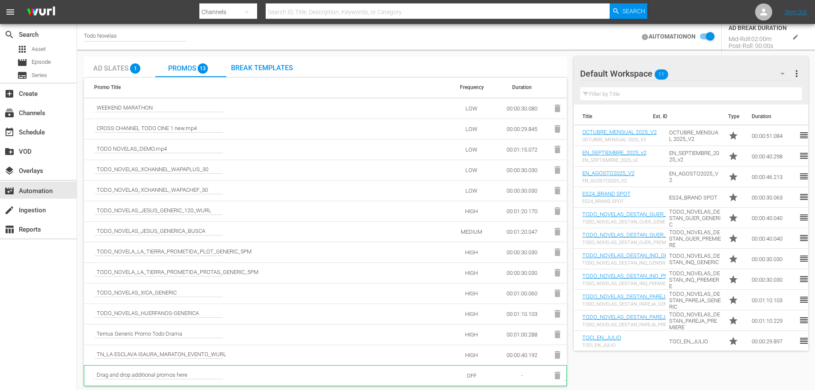
click at [702, 39] on input "checkbox" at bounding box center [705, 37] width 19 height 10
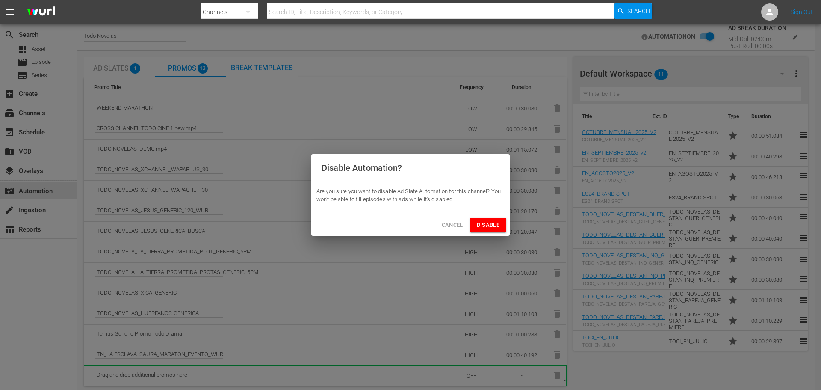
click at [493, 225] on span "Disable" at bounding box center [488, 225] width 23 height 10
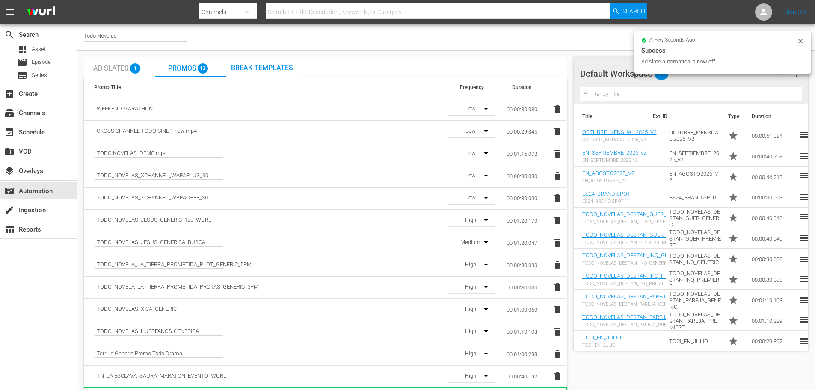
click at [801, 41] on icon at bounding box center [800, 41] width 4 height 4
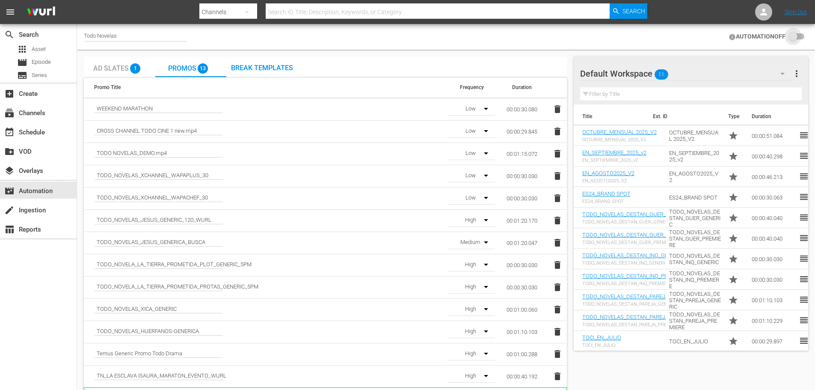
click at [802, 36] on input "checkbox" at bounding box center [794, 37] width 19 height 10
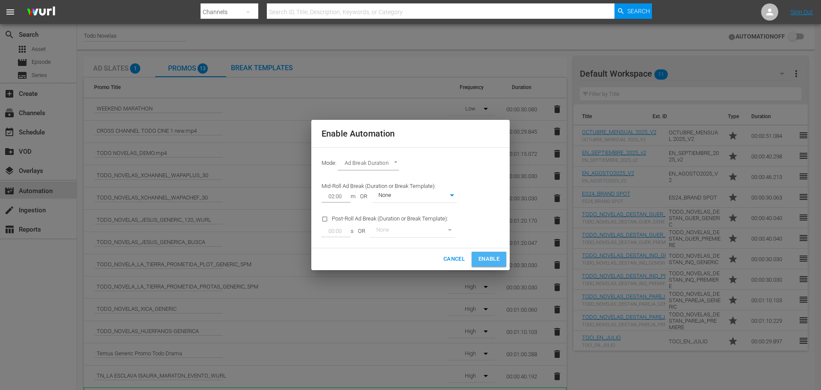
click at [491, 252] on button "Enable" at bounding box center [489, 259] width 35 height 15
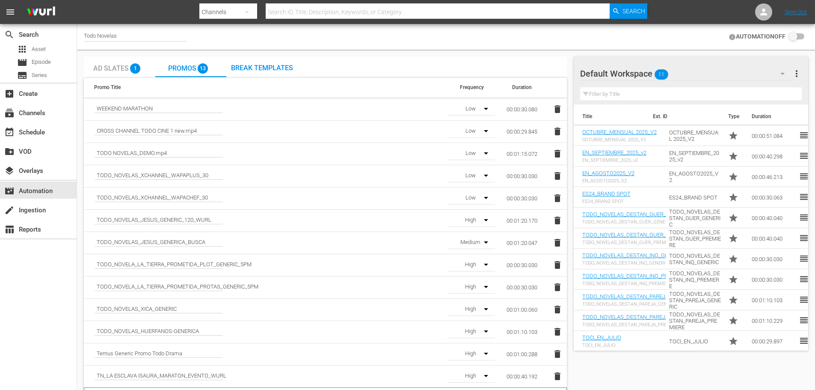
checkbox input "true"
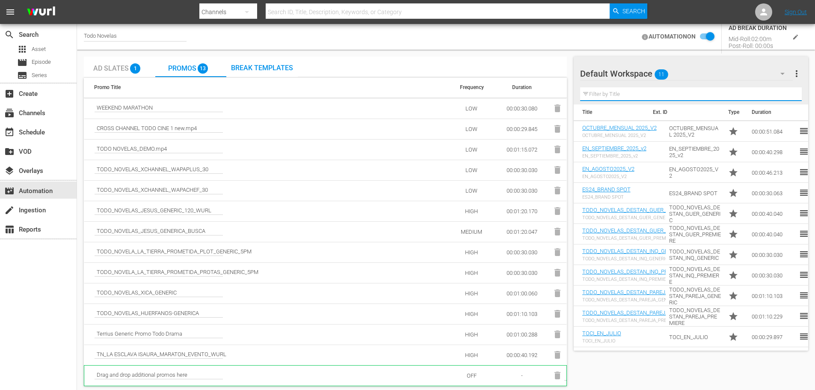
click at [610, 91] on input "text" at bounding box center [691, 94] width 222 height 14
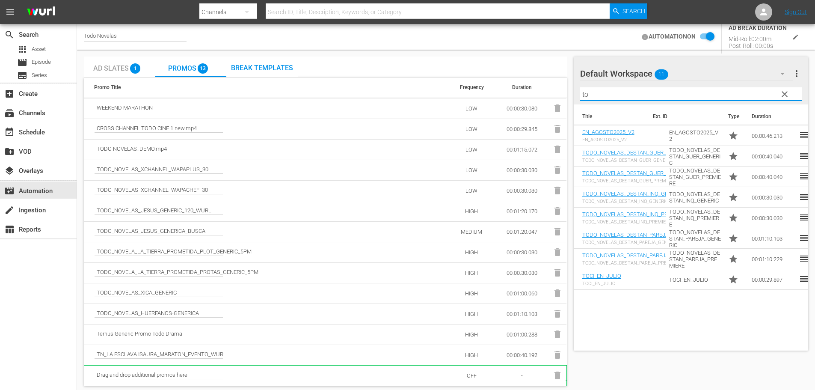
type input "t"
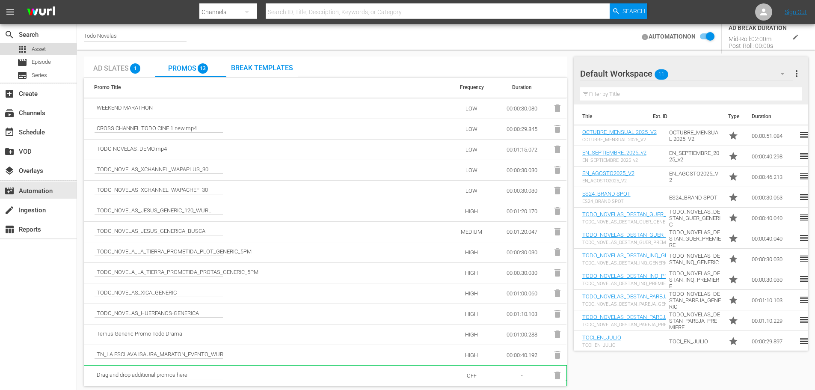
click at [33, 50] on span "Asset" at bounding box center [39, 49] width 14 height 9
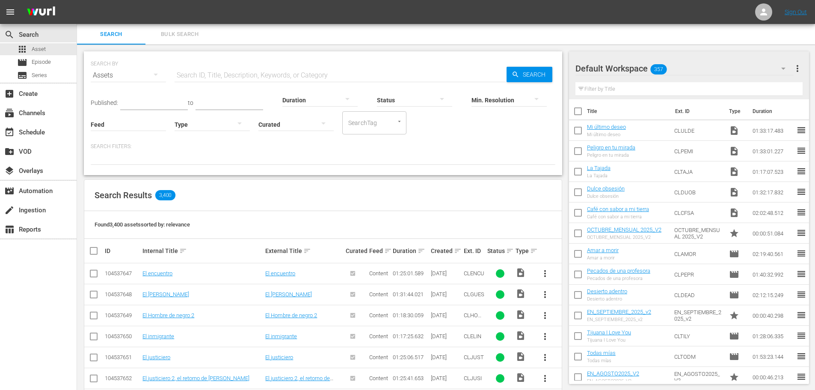
click at [222, 73] on input "text" at bounding box center [341, 75] width 332 height 21
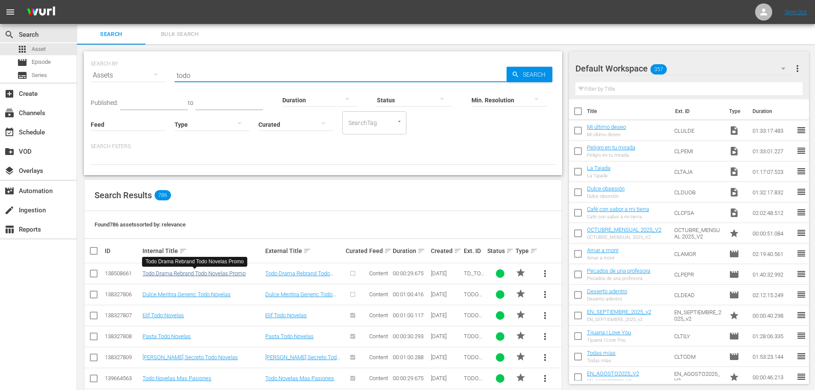
type input "todo"
click at [189, 271] on link "Todo Drama Rebrand Todo Novelas Promo" at bounding box center [193, 273] width 103 height 6
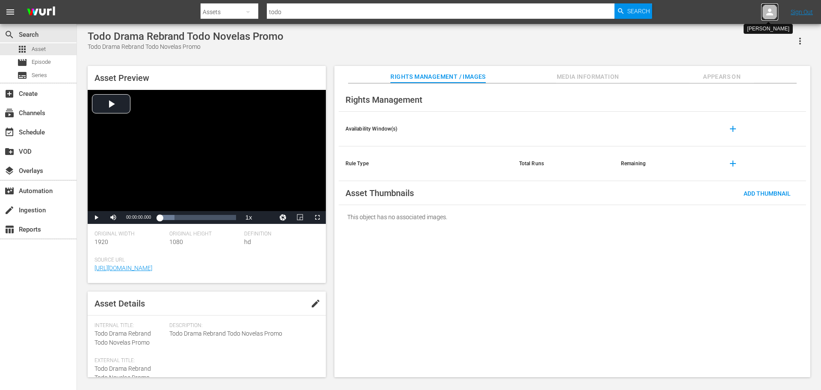
click at [772, 13] on icon at bounding box center [770, 12] width 10 height 10
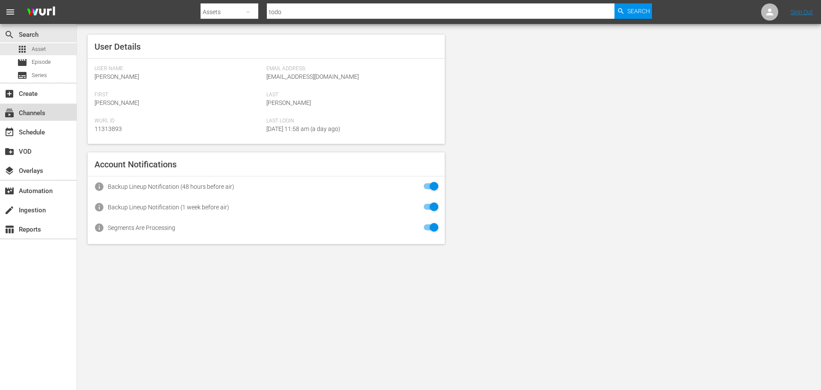
click at [30, 111] on div "subscriptions Channels" at bounding box center [24, 112] width 48 height 8
